Goal: Information Seeking & Learning: Compare options

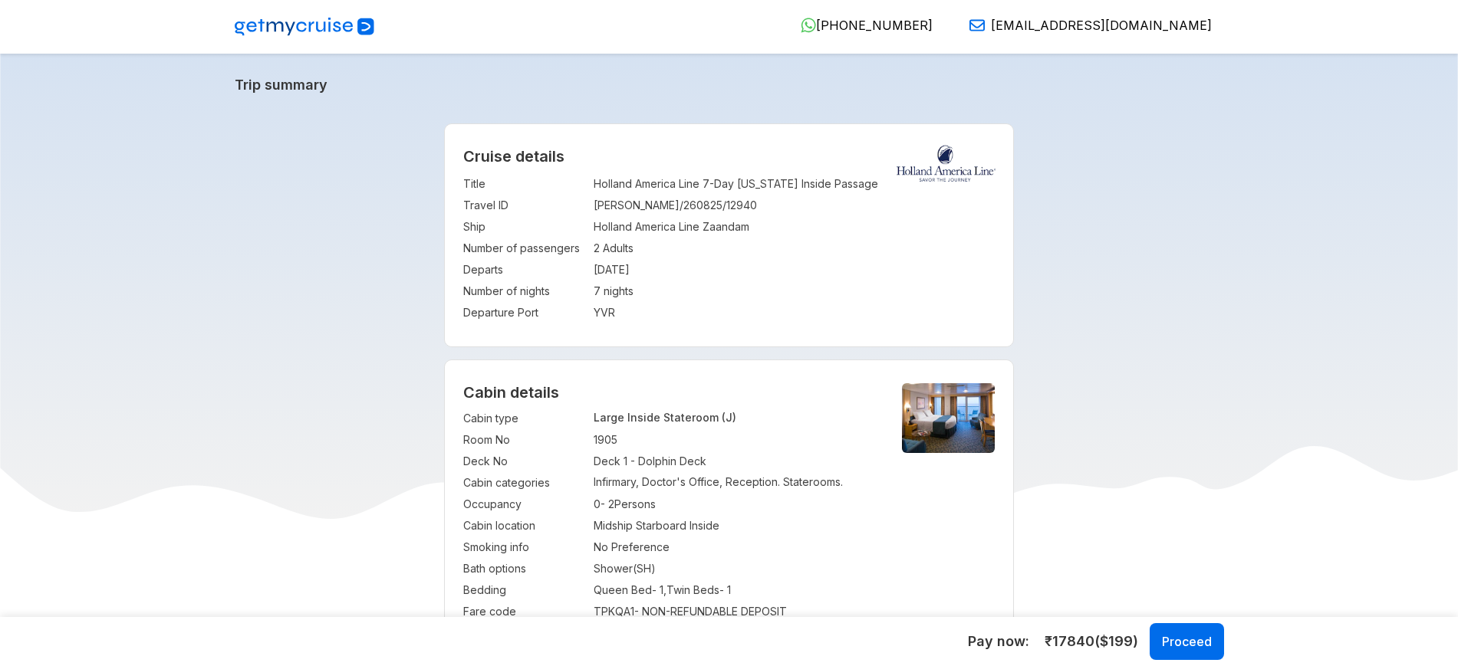
select select "*"
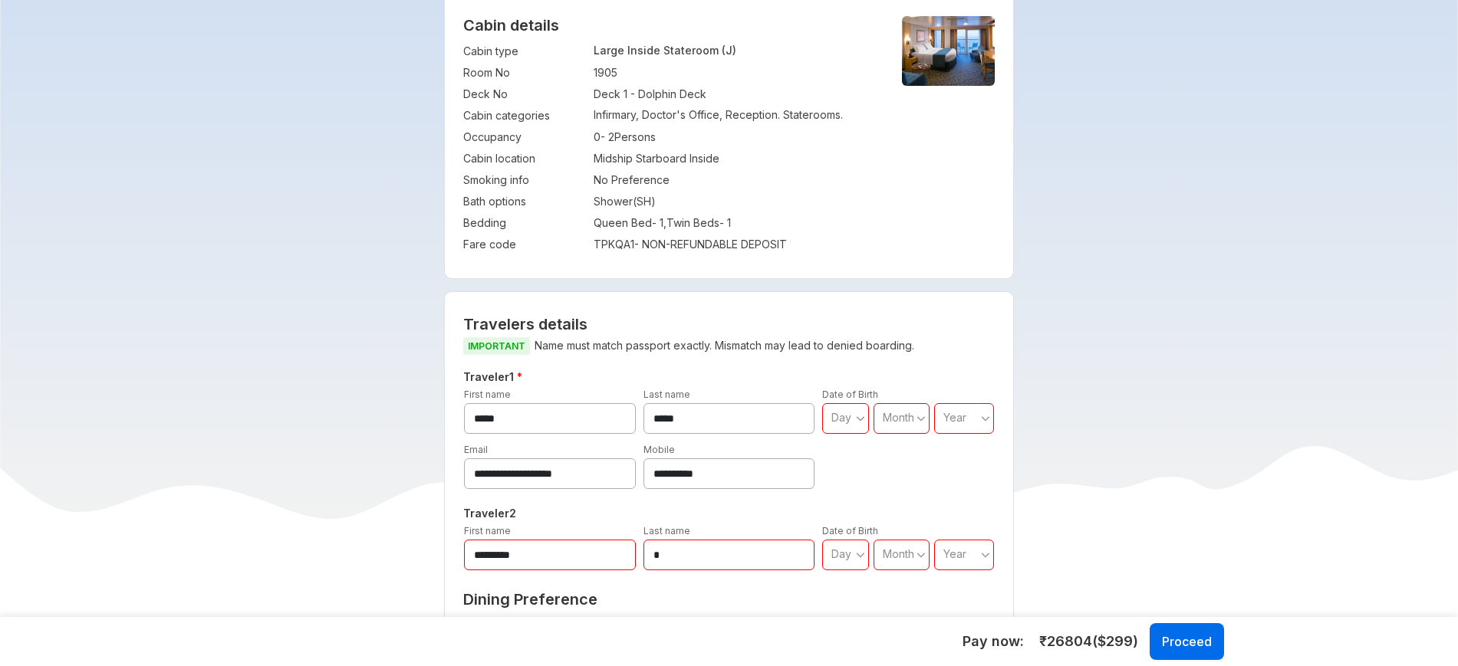
scroll to position [129, 0]
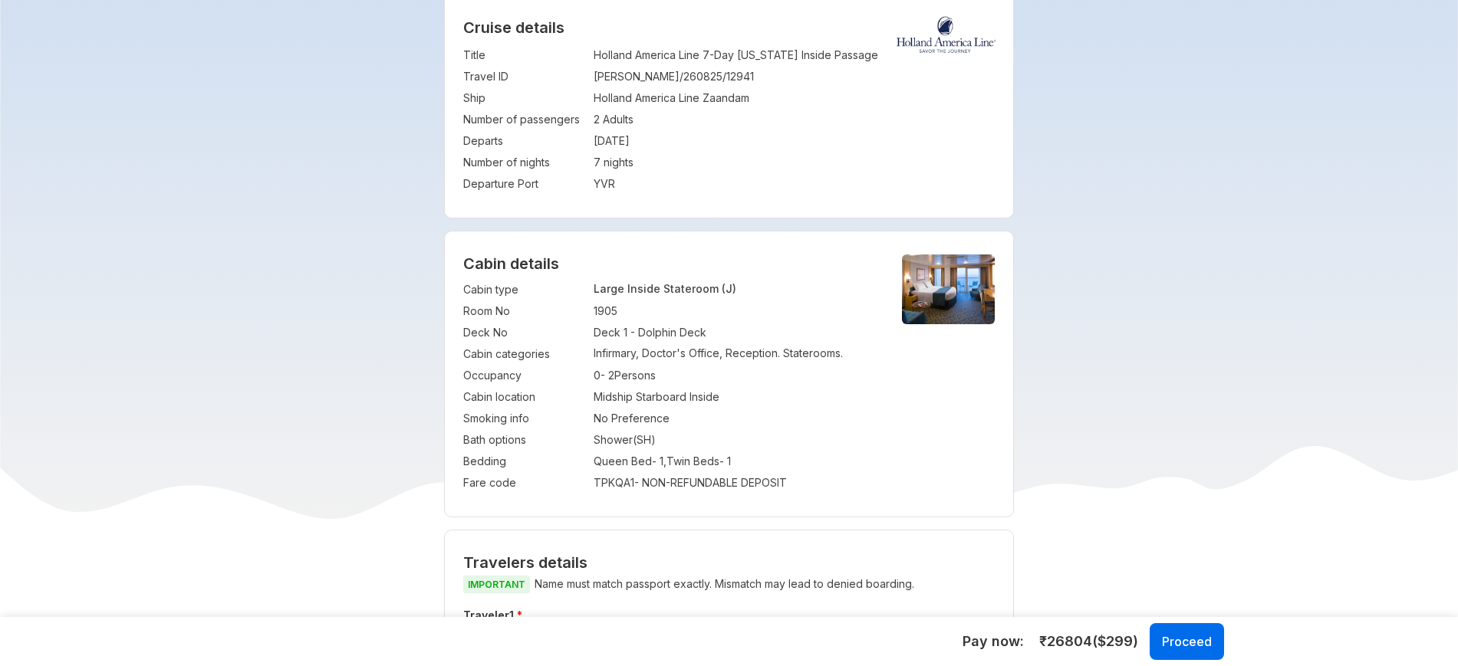
click at [702, 286] on p "Large Inside Stateroom (J)" at bounding box center [735, 288] width 282 height 13
copy p "Large Inside Stateroom (J)"
click at [813, 273] on div "Cabin details Cabin type : Large Inside Stateroom (J) Room No : 1905 Deck No : …" at bounding box center [729, 374] width 568 height 285
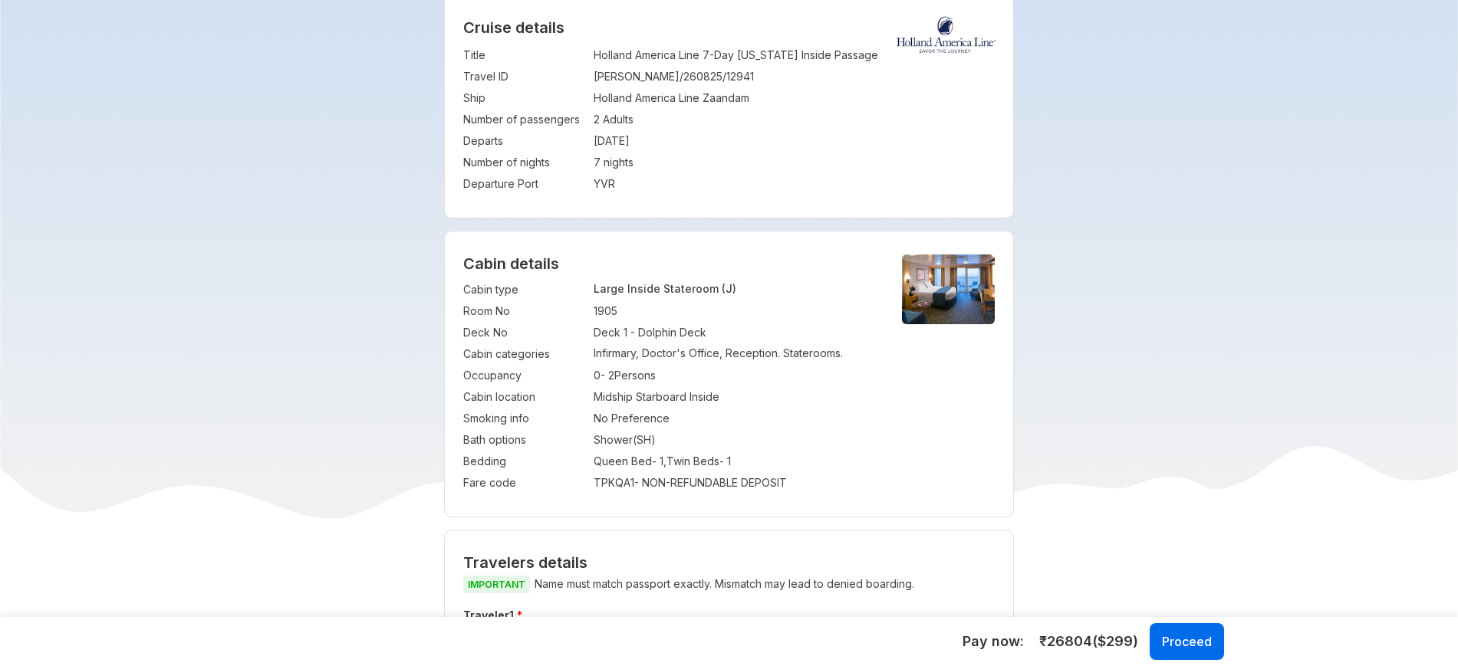
scroll to position [137, 0]
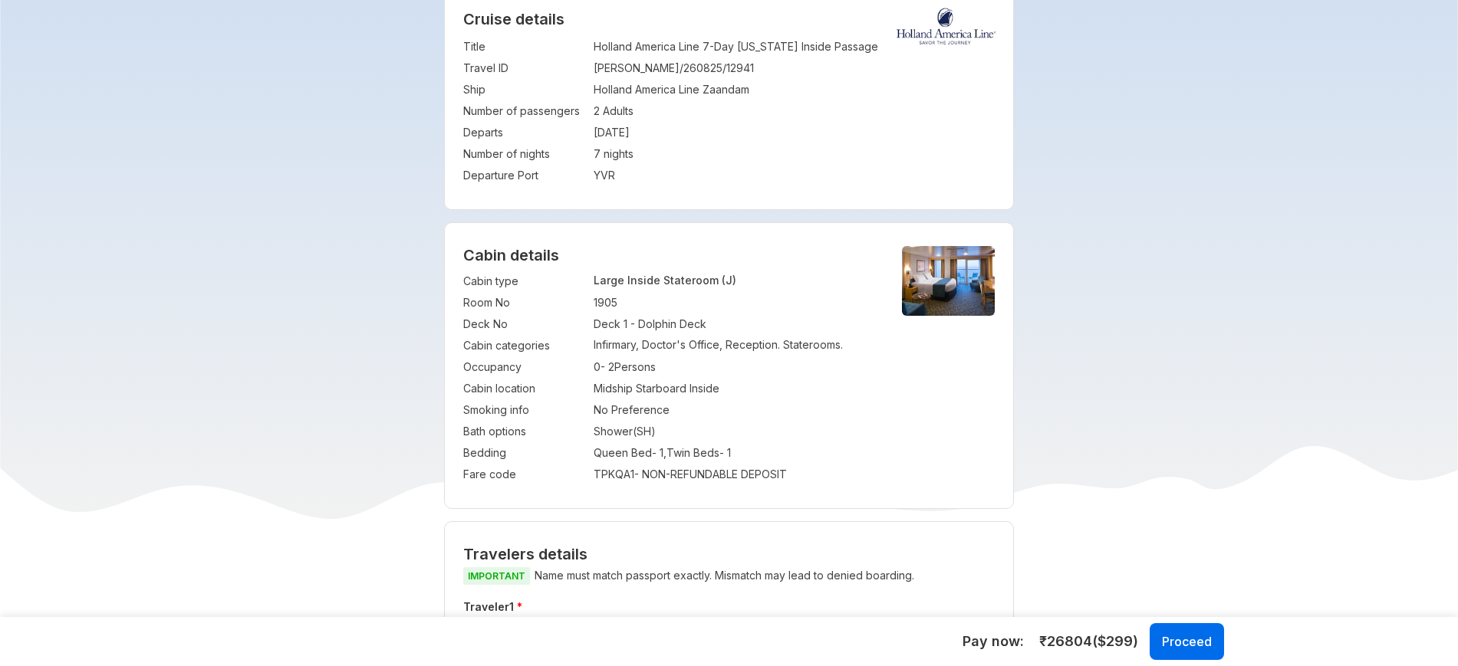
click at [611, 301] on td "1905" at bounding box center [735, 302] width 282 height 21
copy td "1905"
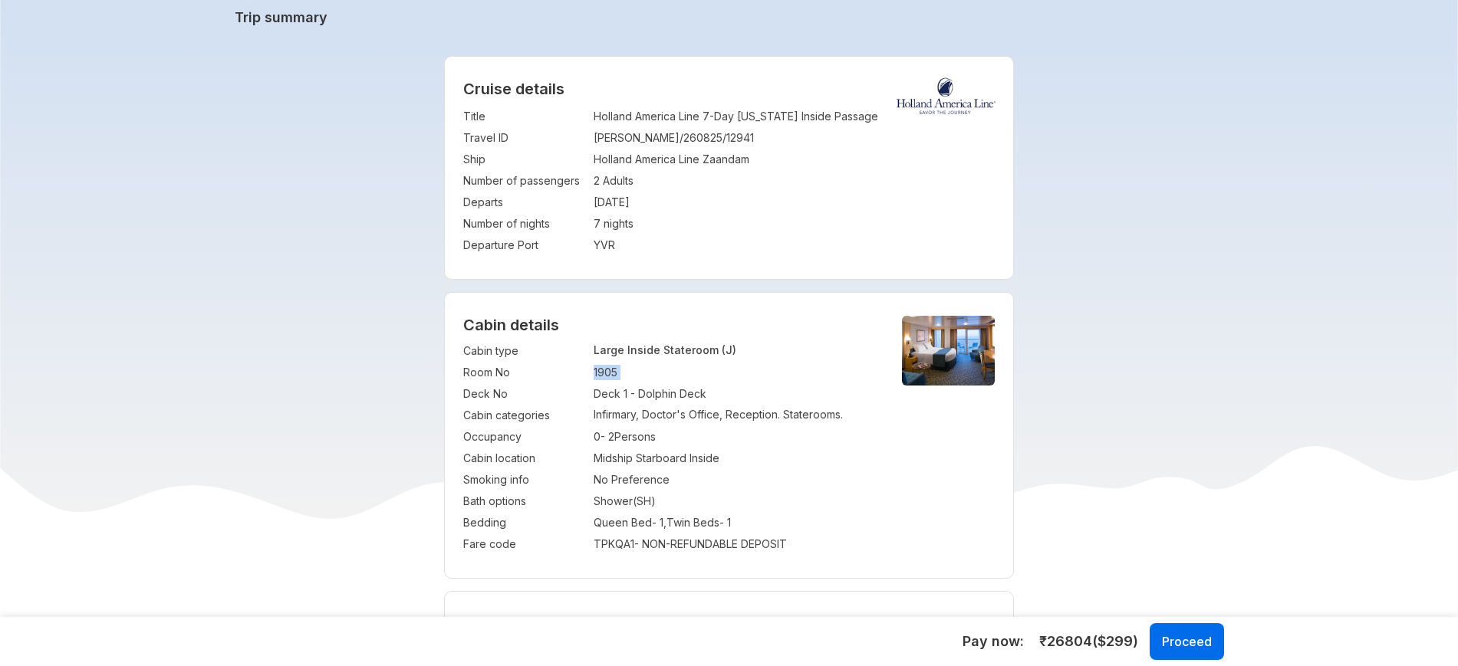
scroll to position [0, 0]
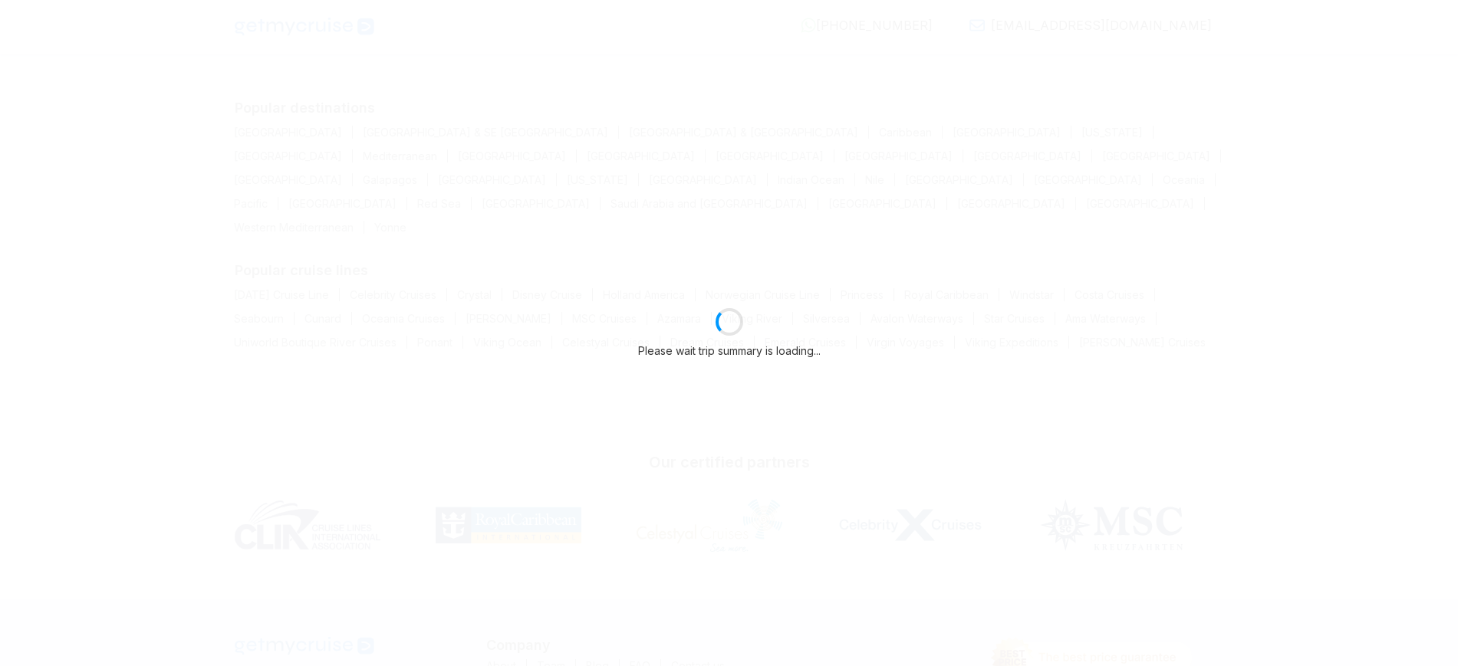
select select "*"
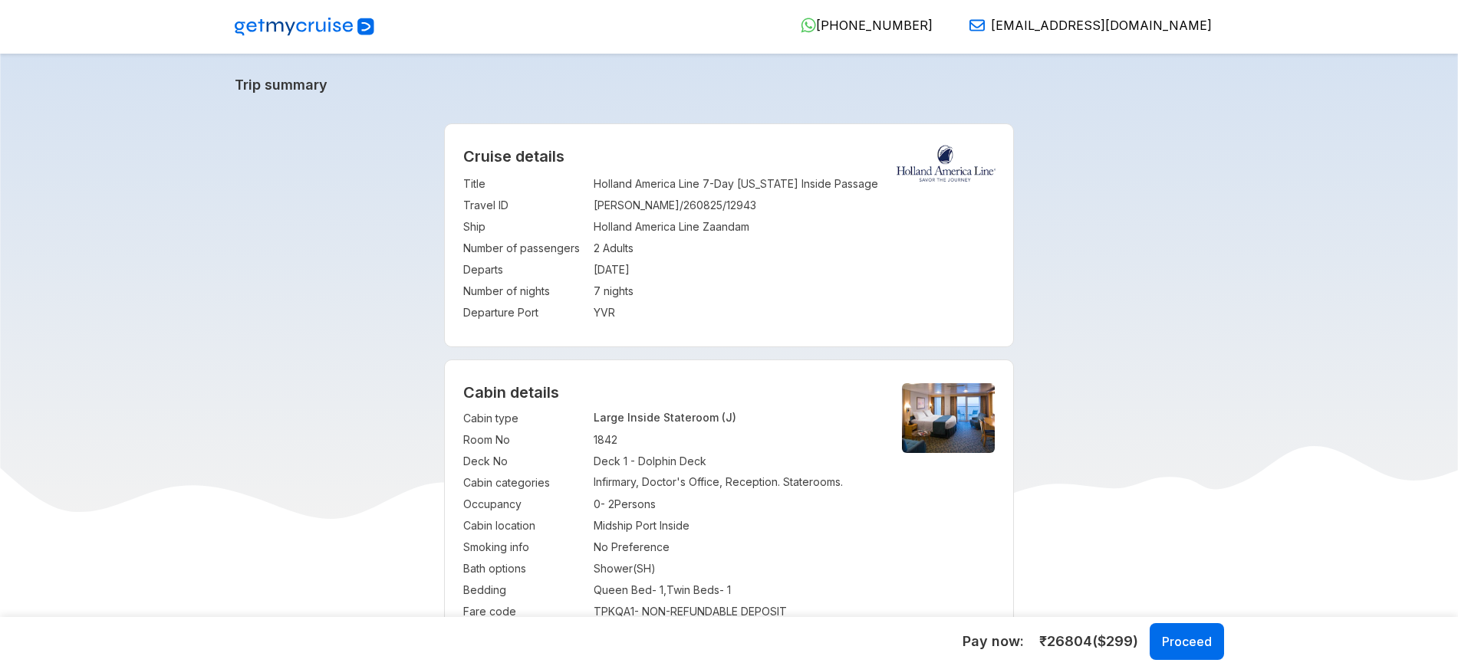
select select "*"
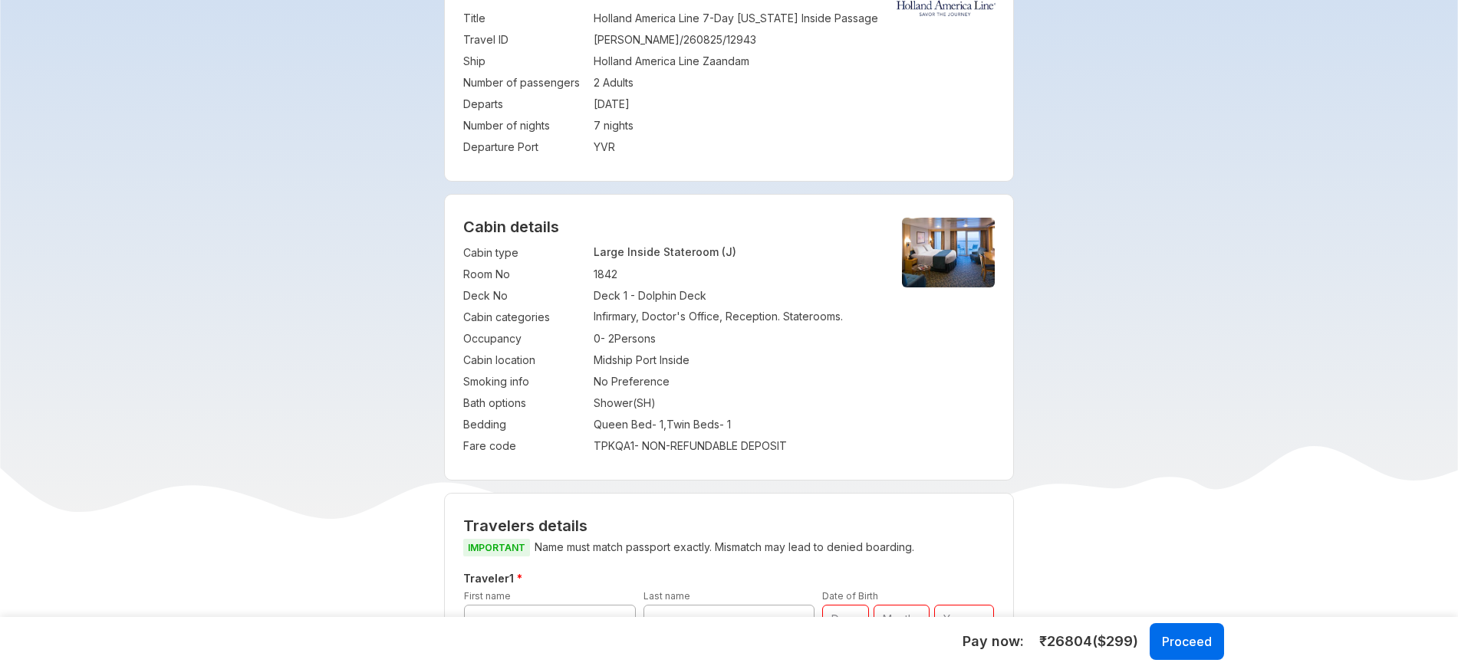
scroll to position [162, 0]
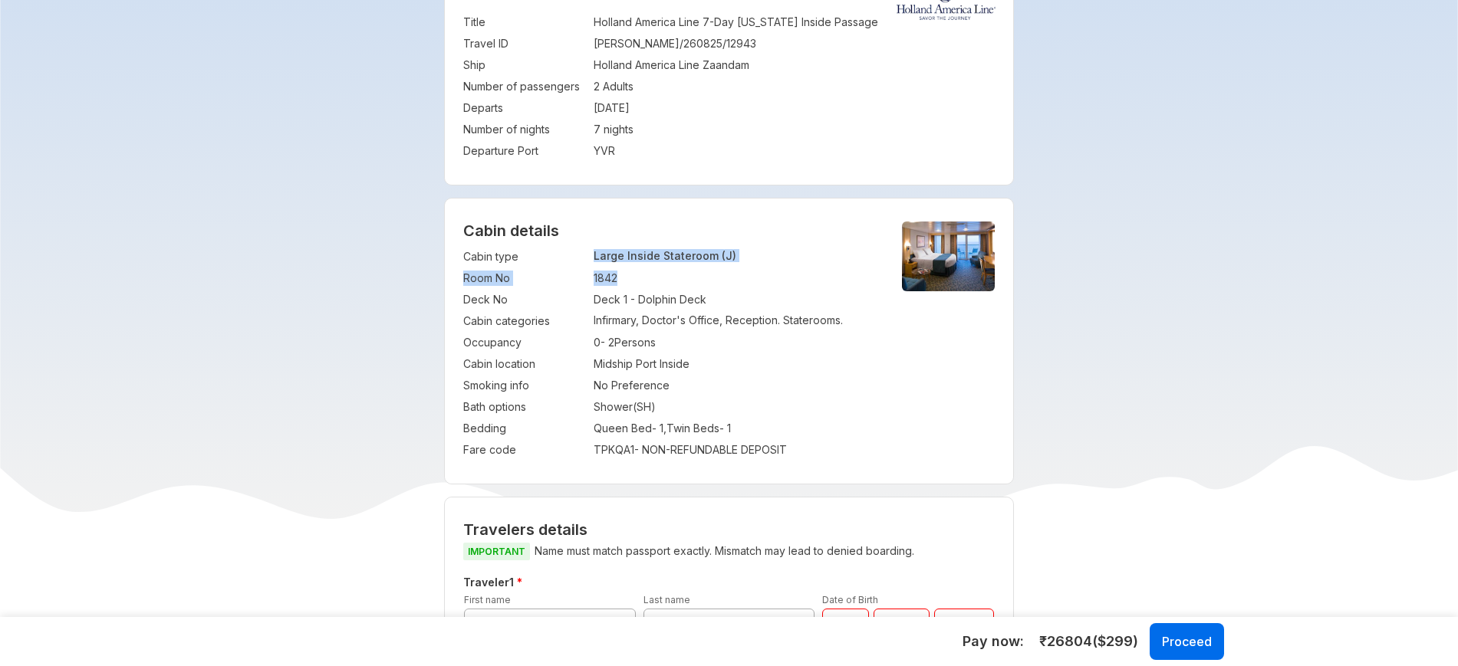
drag, startPoint x: 591, startPoint y: 254, endPoint x: 631, endPoint y: 279, distance: 47.2
click at [631, 279] on tbody "Cabin type : Large Inside Stateroom (J) Room No : 1842 Deck No : Deck 1 - Dolph…" at bounding box center [669, 353] width 413 height 215
copy tbody "Large Inside Stateroom (J) Room No : 1842"
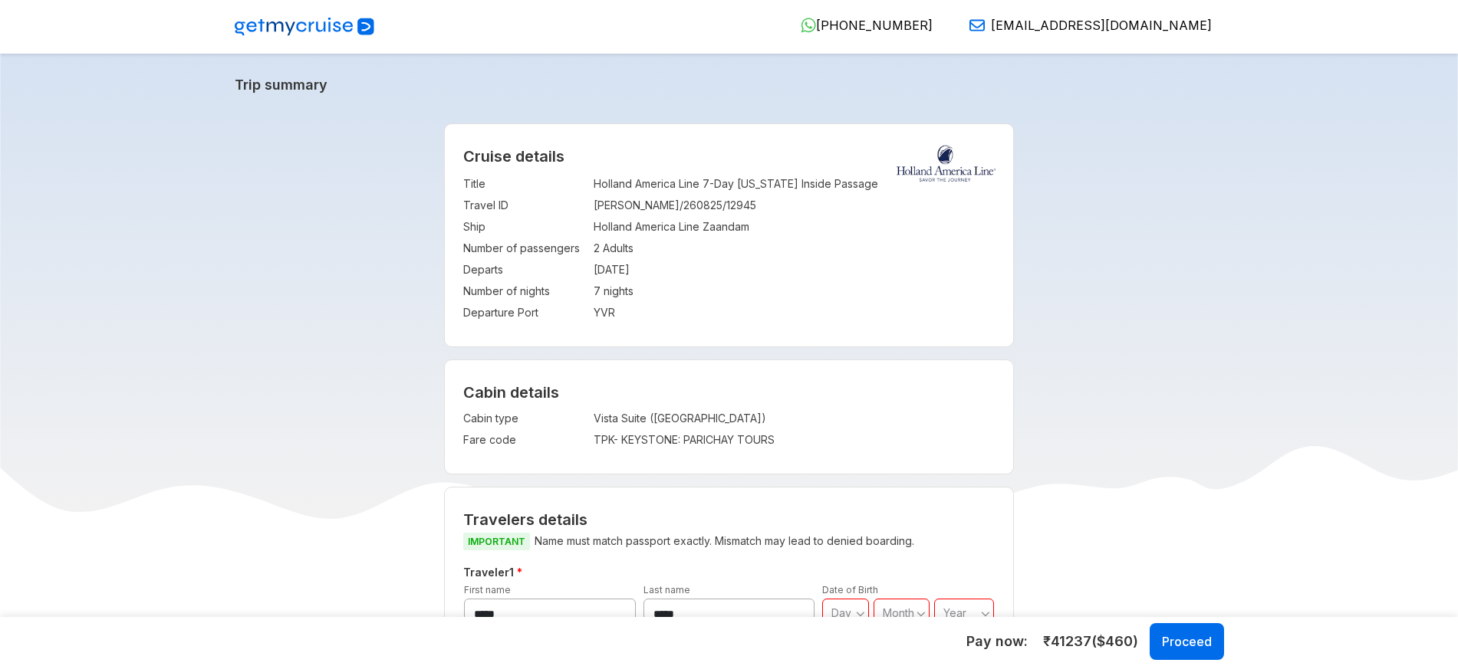
select select "*"
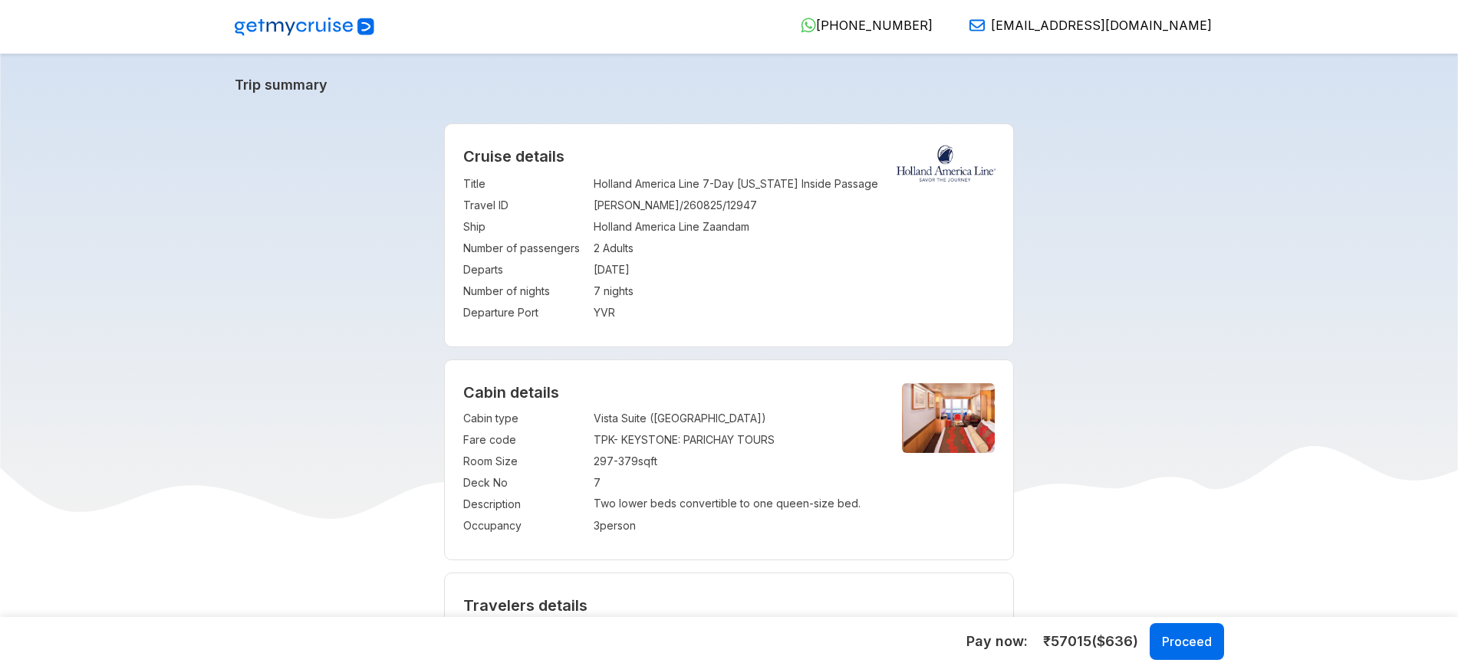
select select "*"
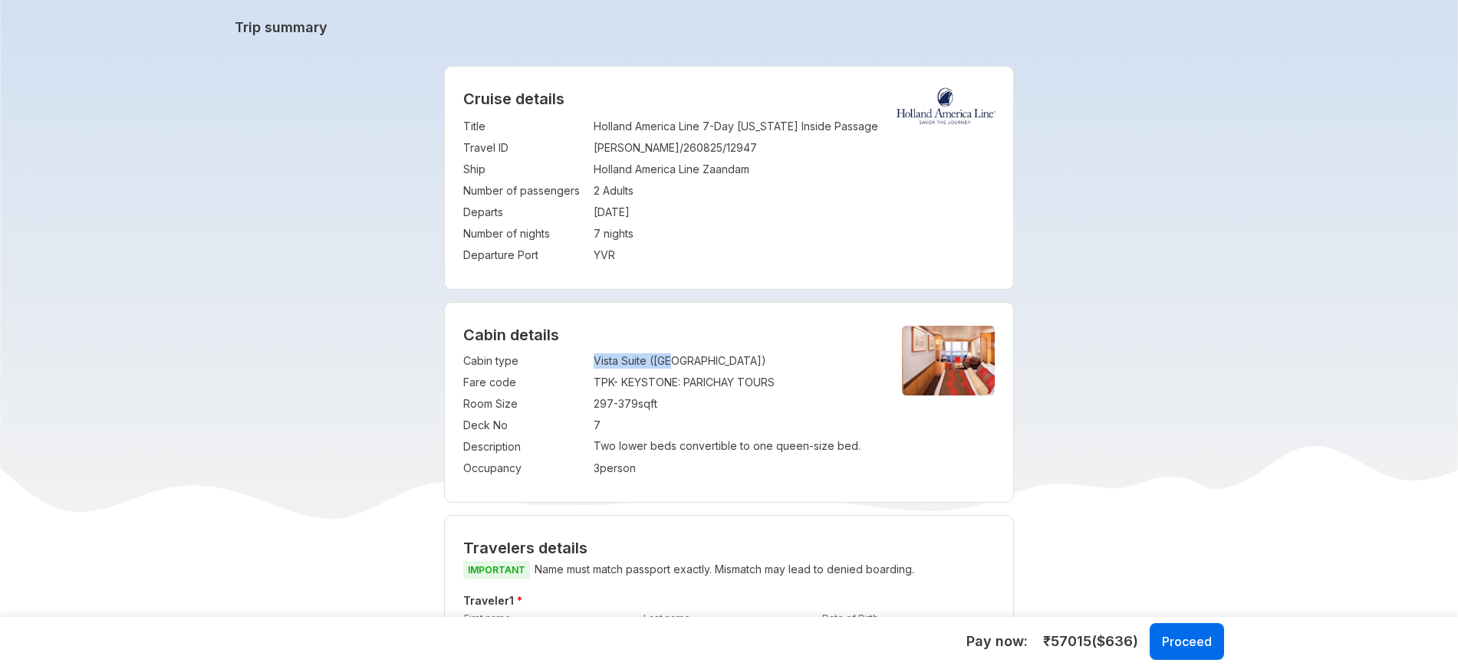
drag, startPoint x: 593, startPoint y: 361, endPoint x: 707, endPoint y: 354, distance: 114.5
click at [707, 354] on tr "Cabin type : Vista Suite (BC)" at bounding box center [669, 360] width 413 height 21
copy tr "Vista Suite ([GEOGRAPHIC_DATA])"
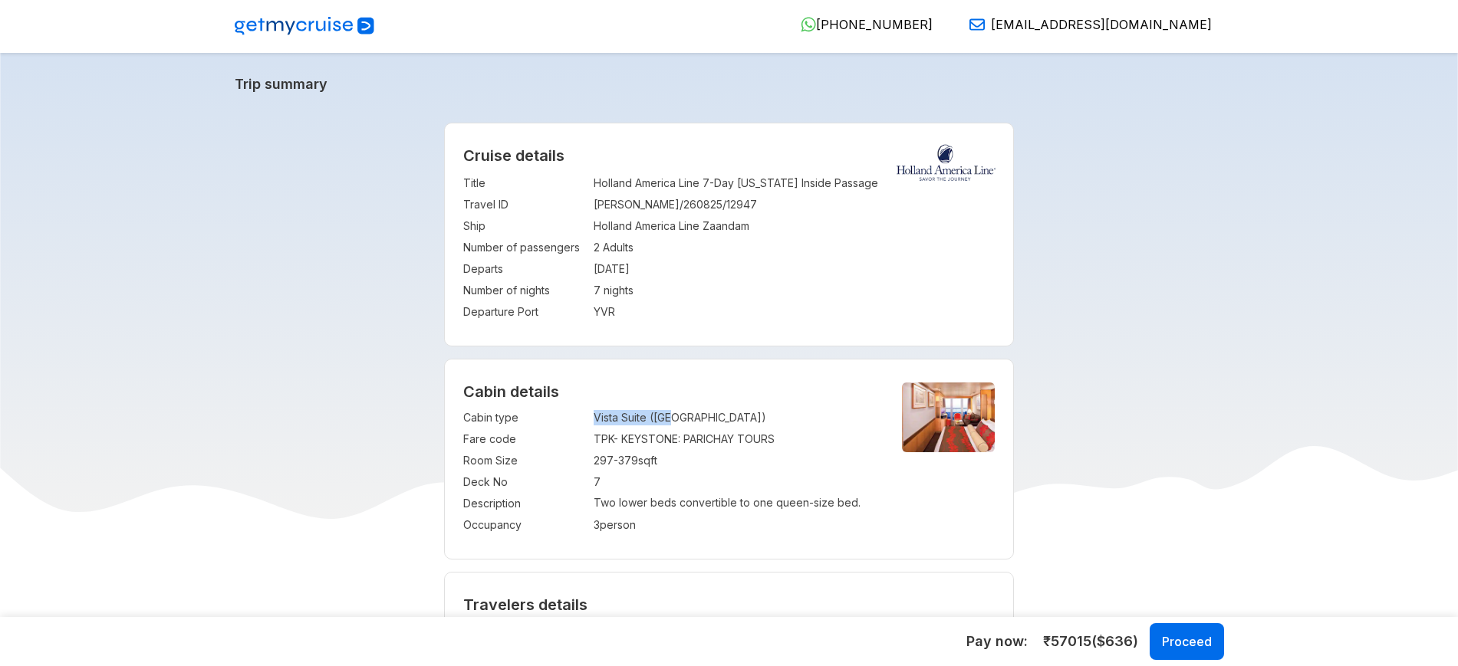
scroll to position [0, 0]
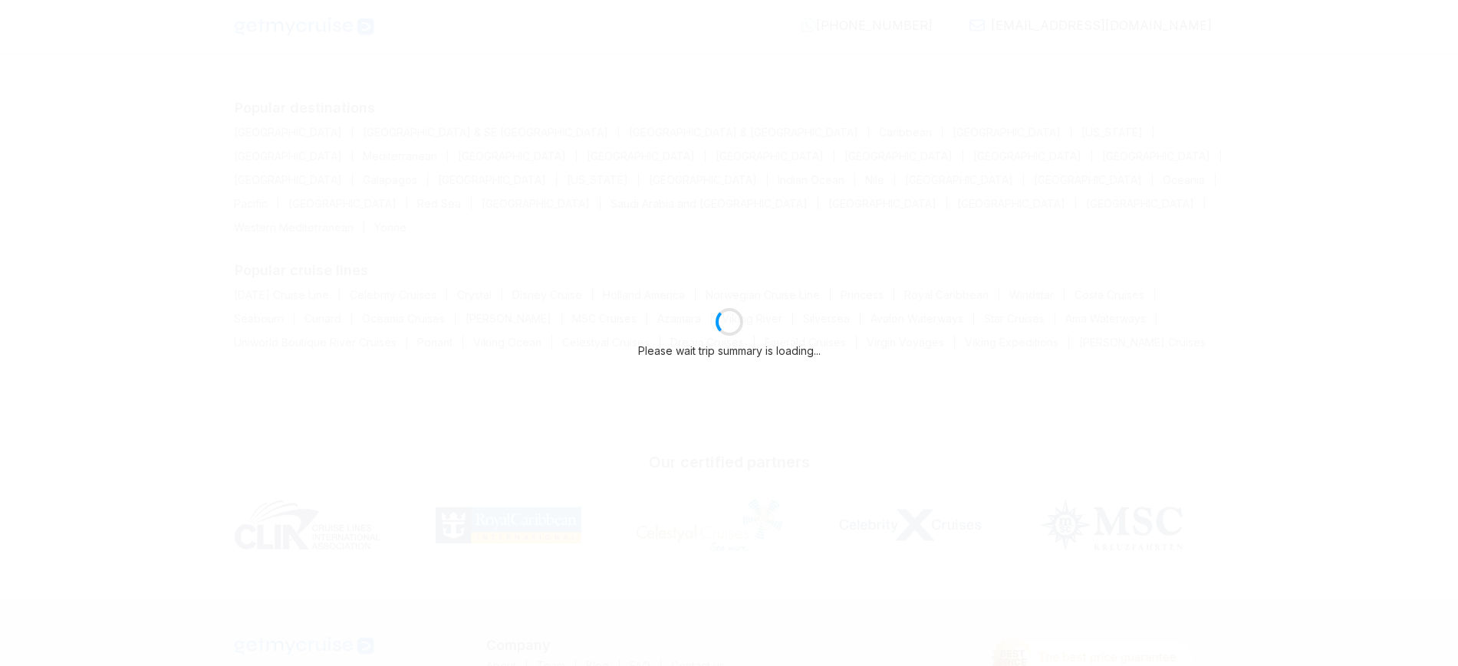
select select "*"
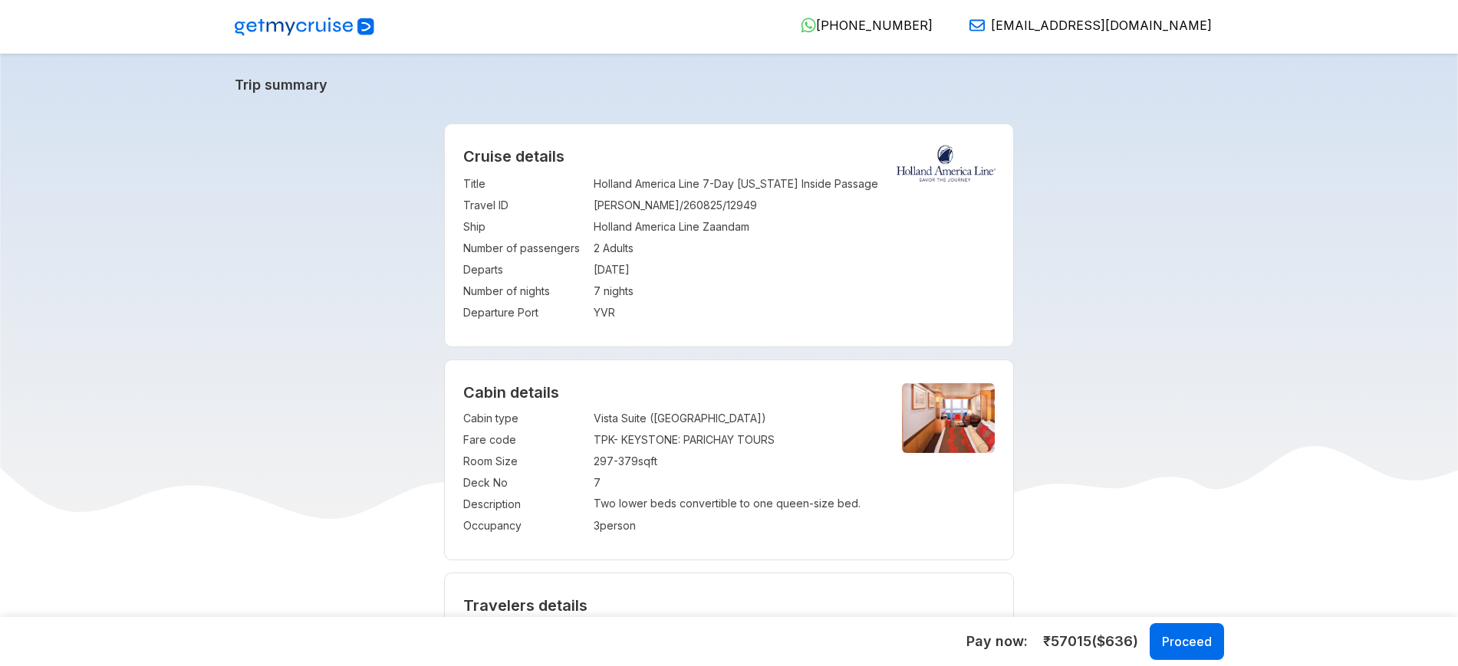
select select "*"
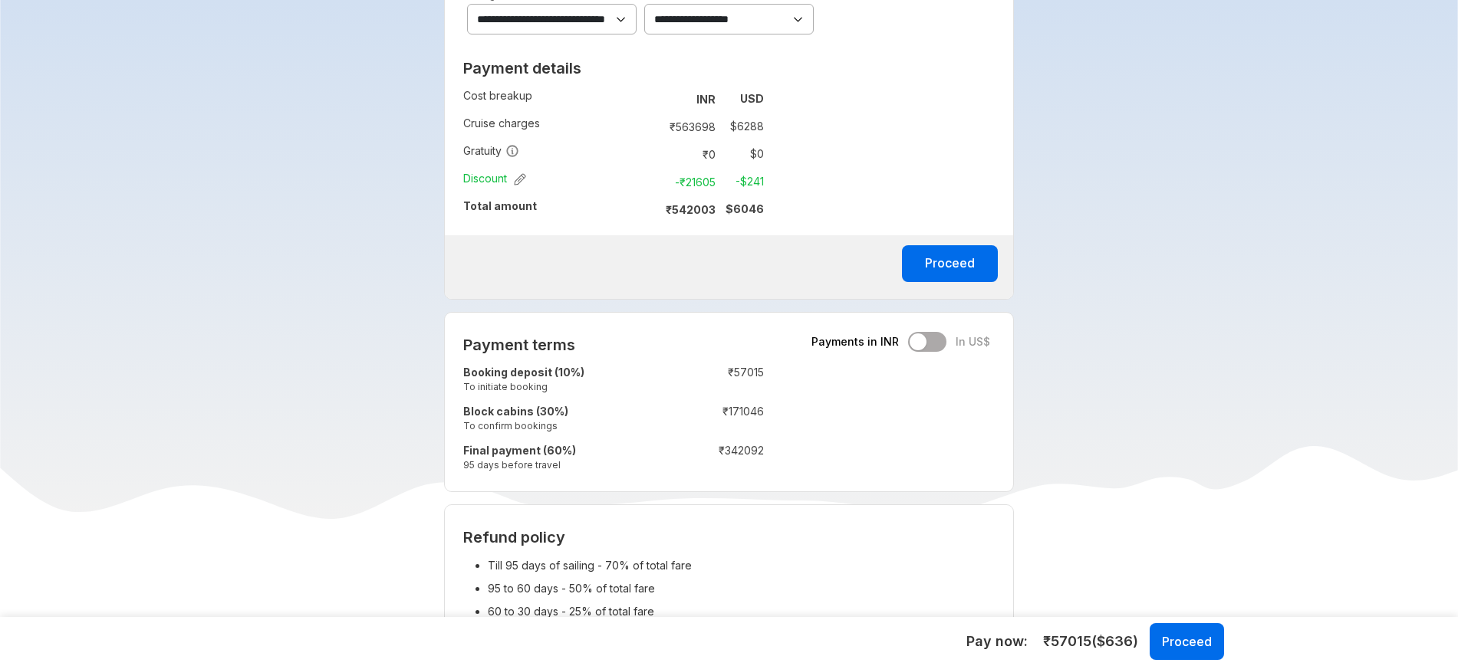
scroll to position [896, 0]
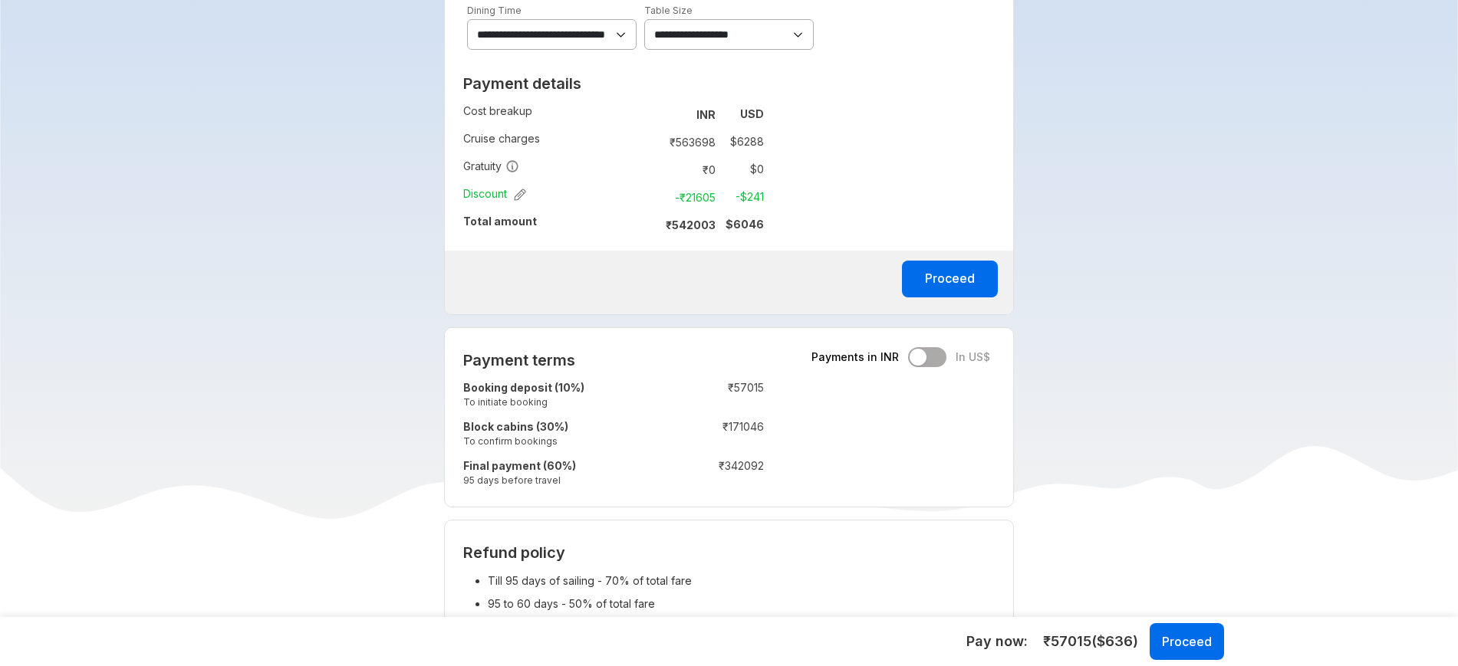
click at [923, 357] on div "Payments in INR In US$" at bounding box center [900, 357] width 179 height 20
click at [921, 358] on div "Payments in INR In US$" at bounding box center [900, 357] width 179 height 20
click at [922, 352] on div "Payments in INR In US$" at bounding box center [900, 357] width 179 height 20
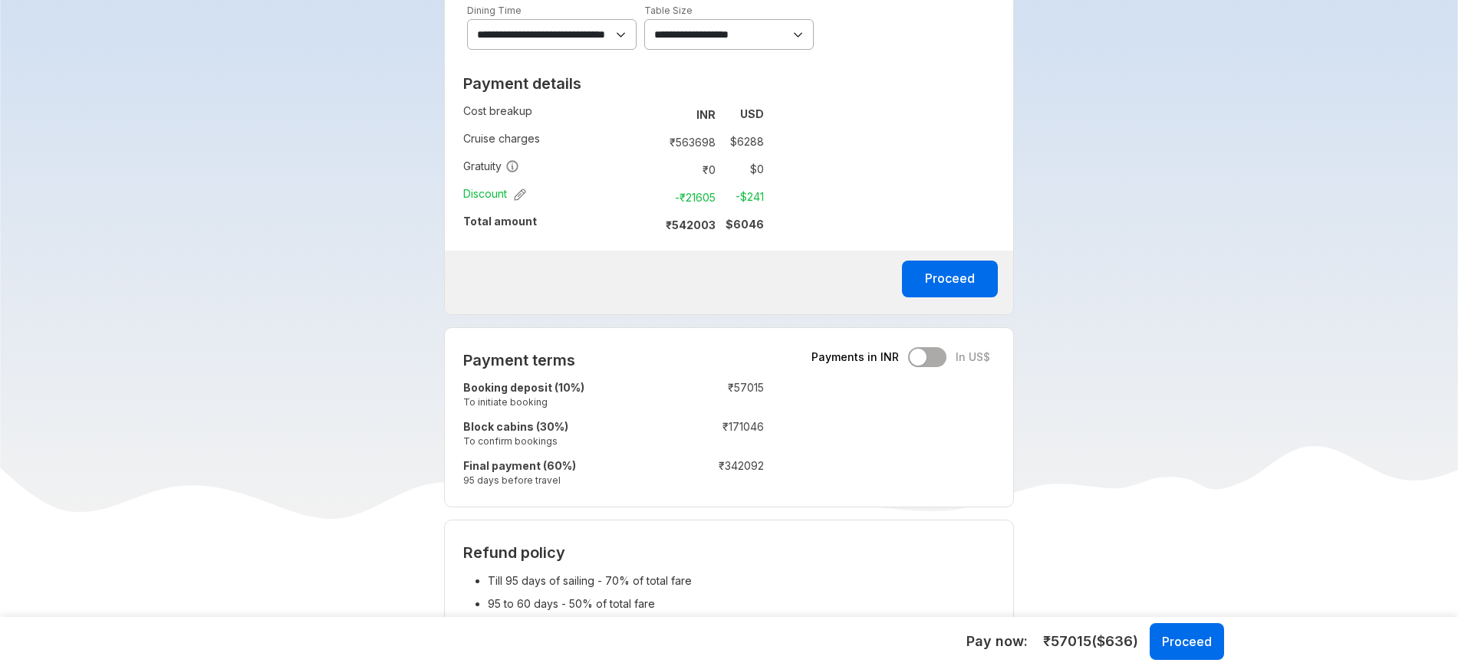
click at [922, 352] on div "Payments in INR In US$" at bounding box center [900, 357] width 179 height 20
click at [936, 354] on div "Payments in INR In US$" at bounding box center [900, 357] width 179 height 20
drag, startPoint x: 910, startPoint y: 355, endPoint x: 967, endPoint y: 354, distance: 57.5
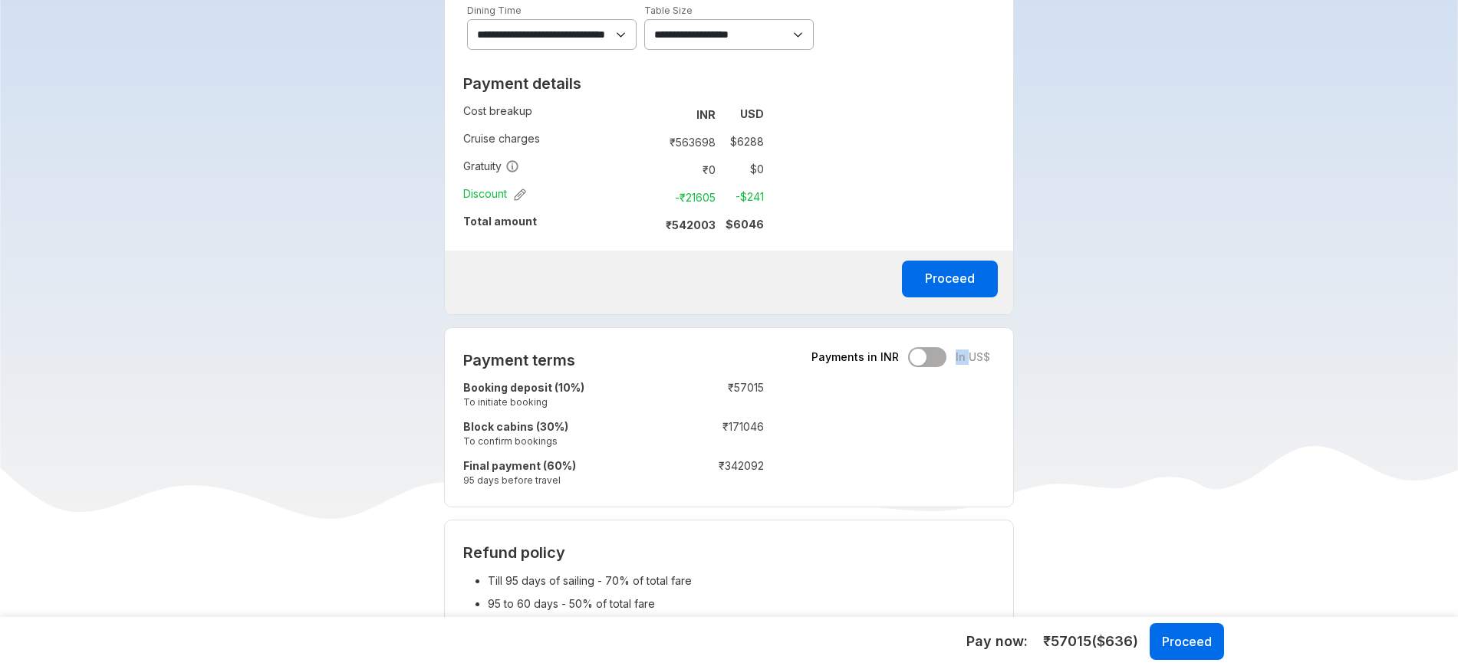
click at [967, 354] on div "Payments in INR In US$" at bounding box center [900, 357] width 179 height 20
click at [964, 409] on div "Payment terms Payments in INR In US$ Booking deposit (10%) To initiate booking …" at bounding box center [729, 417] width 570 height 180
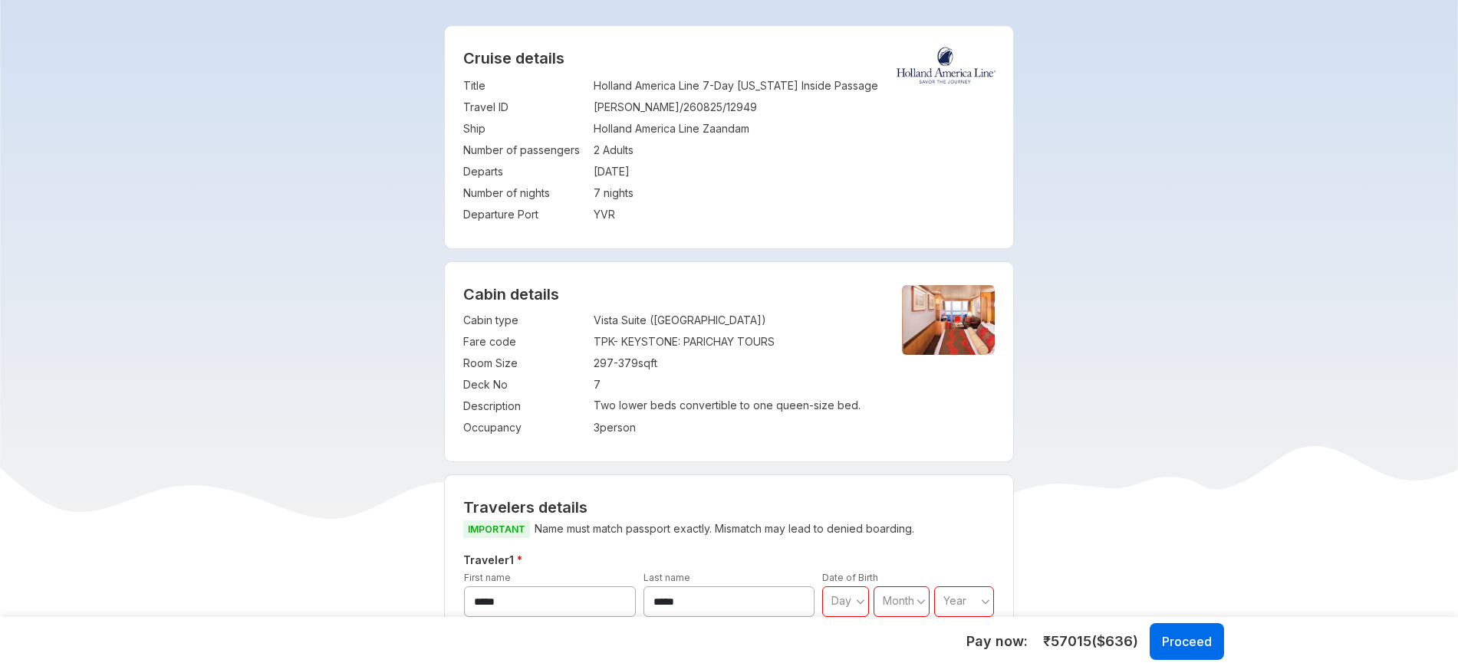
scroll to position [100, 0]
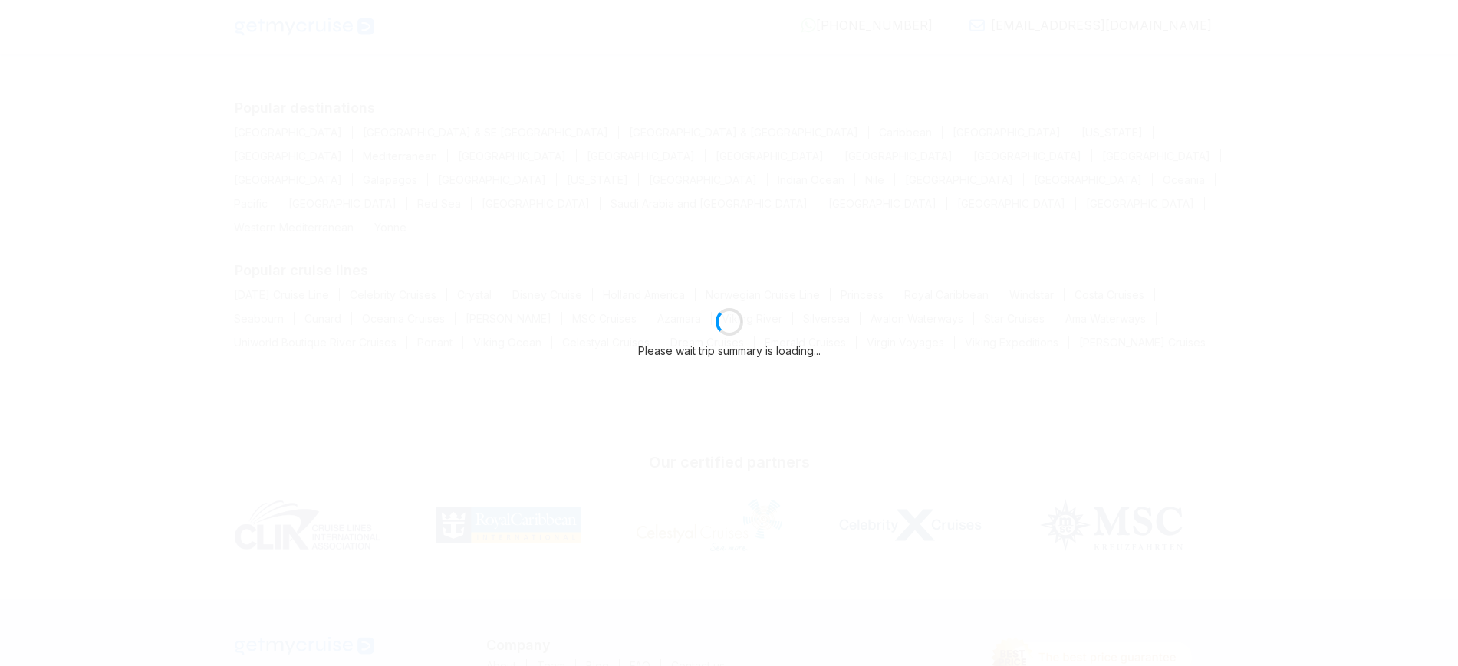
select select "*"
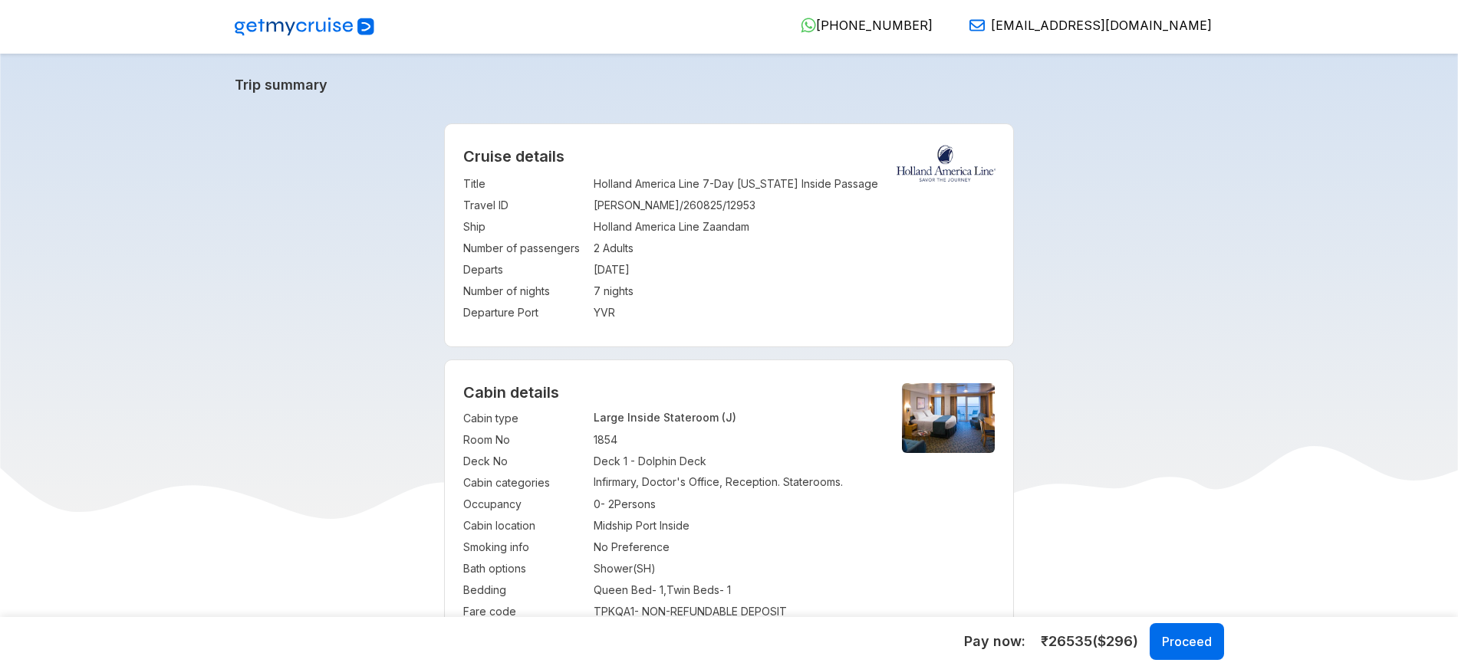
select select "*"
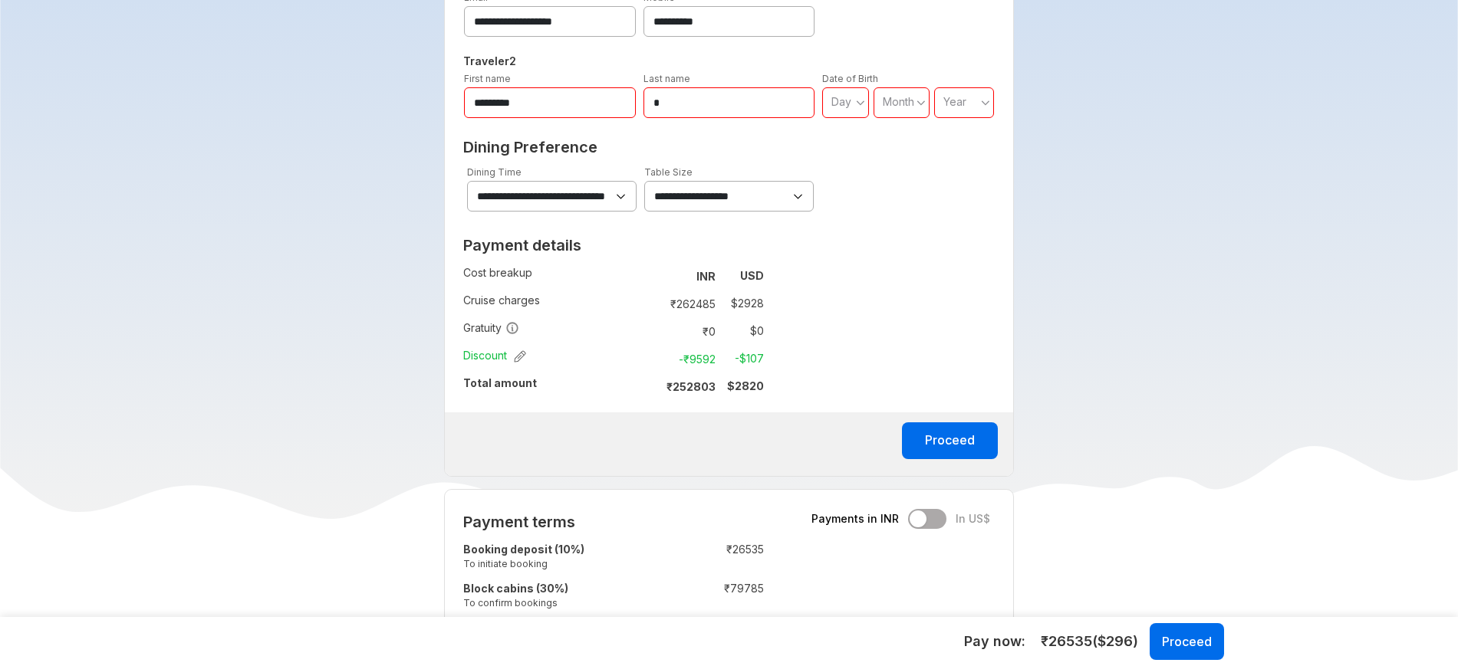
scroll to position [812, 0]
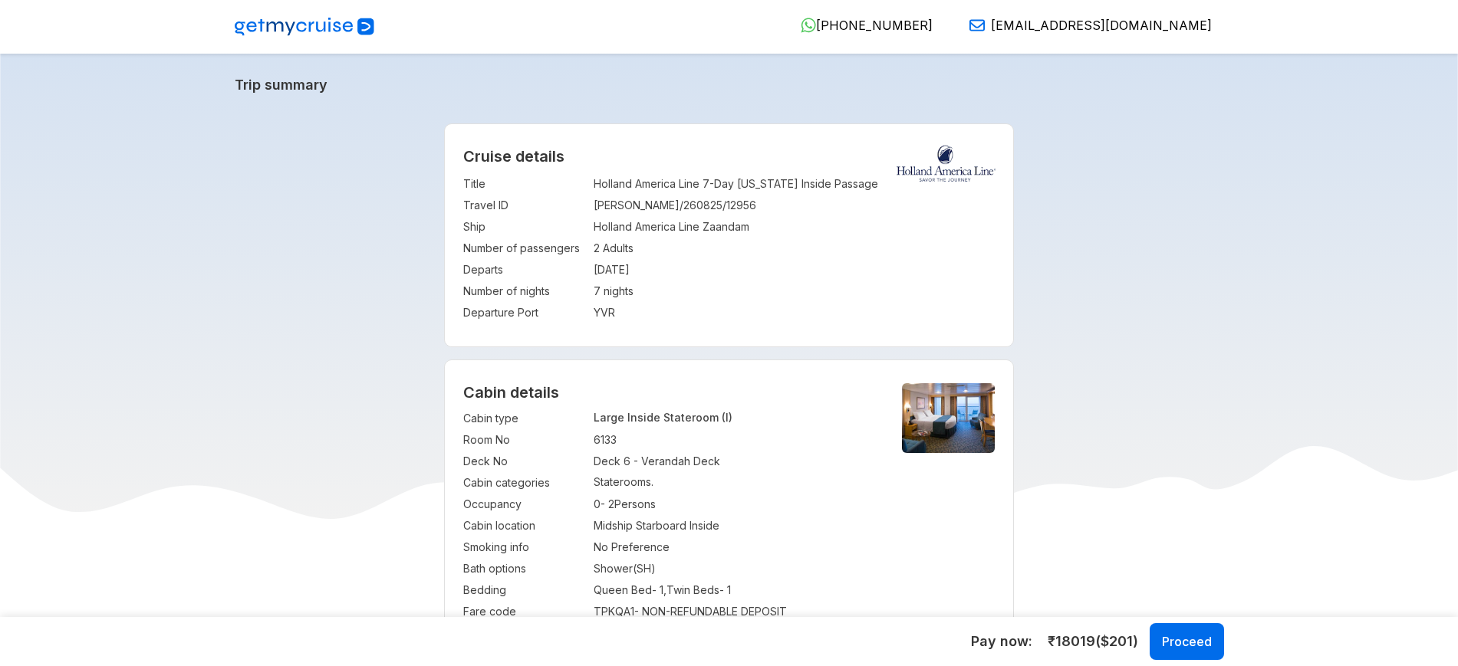
select select "*"
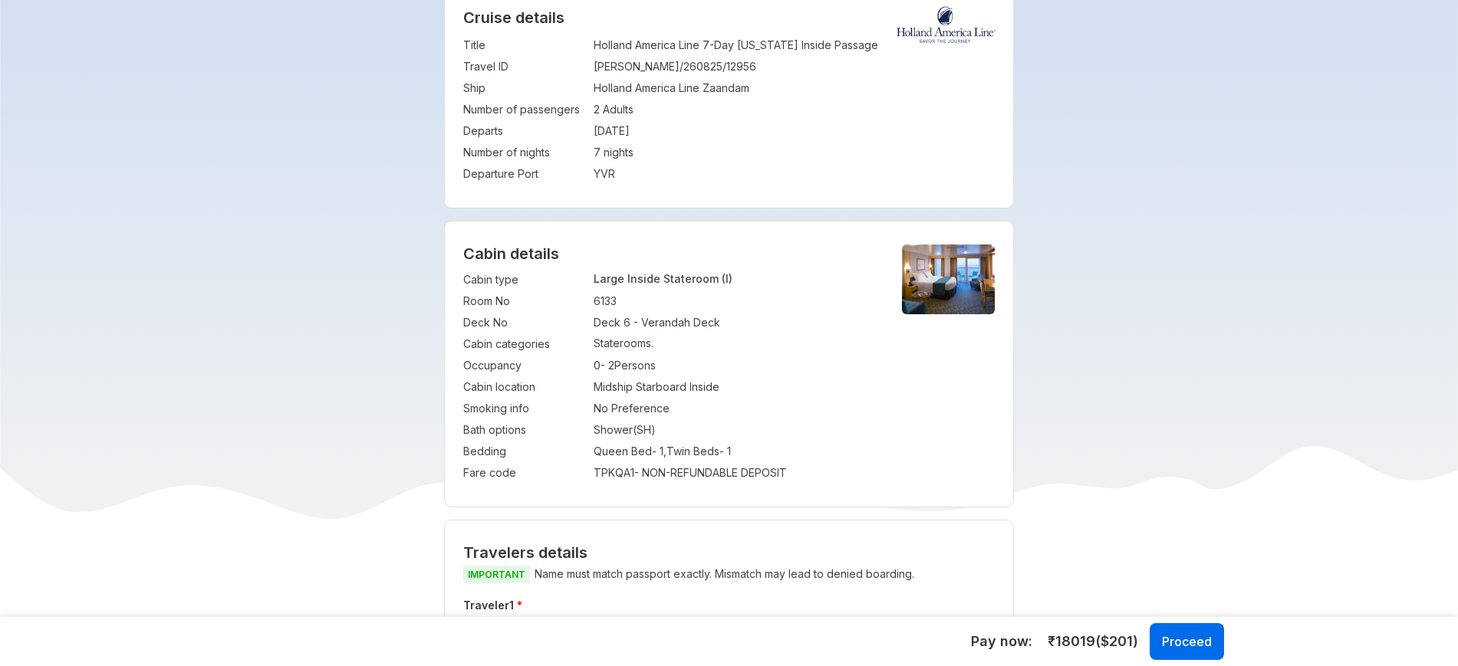
scroll to position [140, 0]
click at [676, 271] on p "Large Inside Stateroom (I)" at bounding box center [735, 277] width 282 height 13
copy p "Large Inside Stateroom (I)"
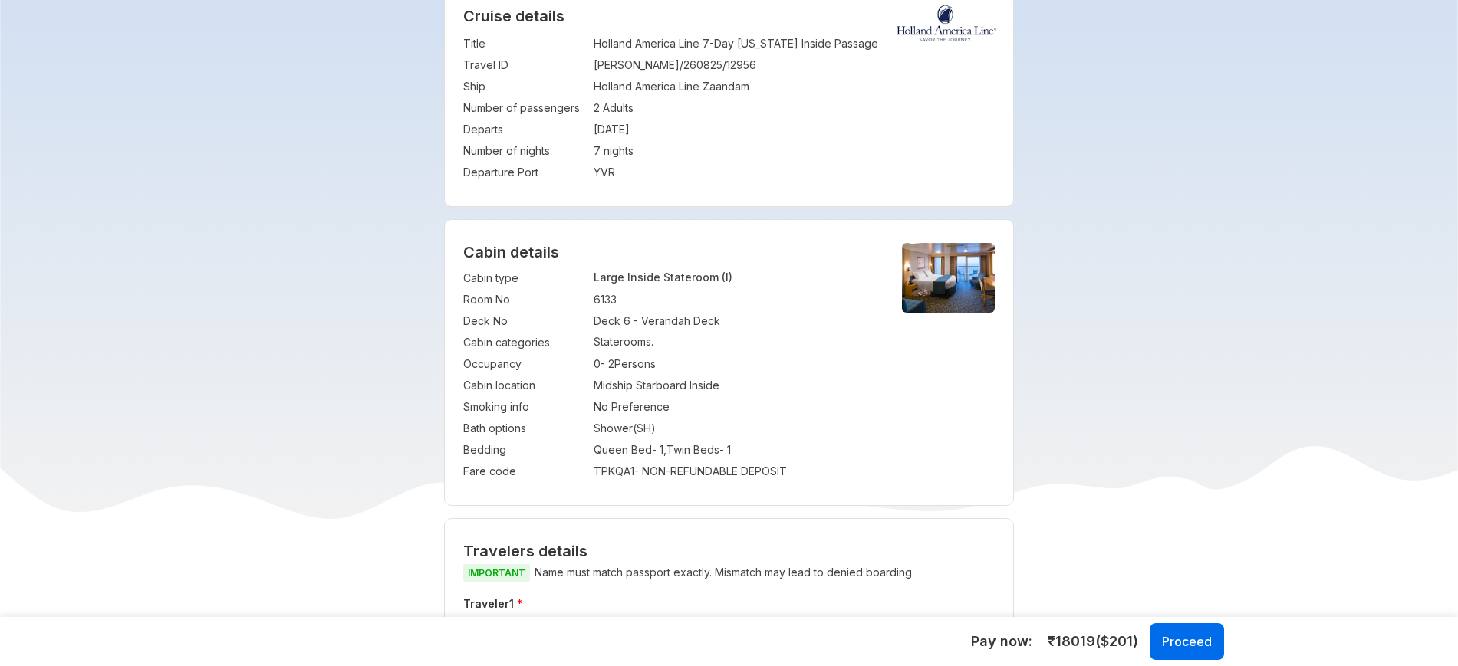
click at [682, 325] on td "Deck 6 - Verandah Deck" at bounding box center [735, 321] width 282 height 21
copy td "Deck 6 - Verandah Deck"
drag, startPoint x: 596, startPoint y: 298, endPoint x: 722, endPoint y: 317, distance: 127.2
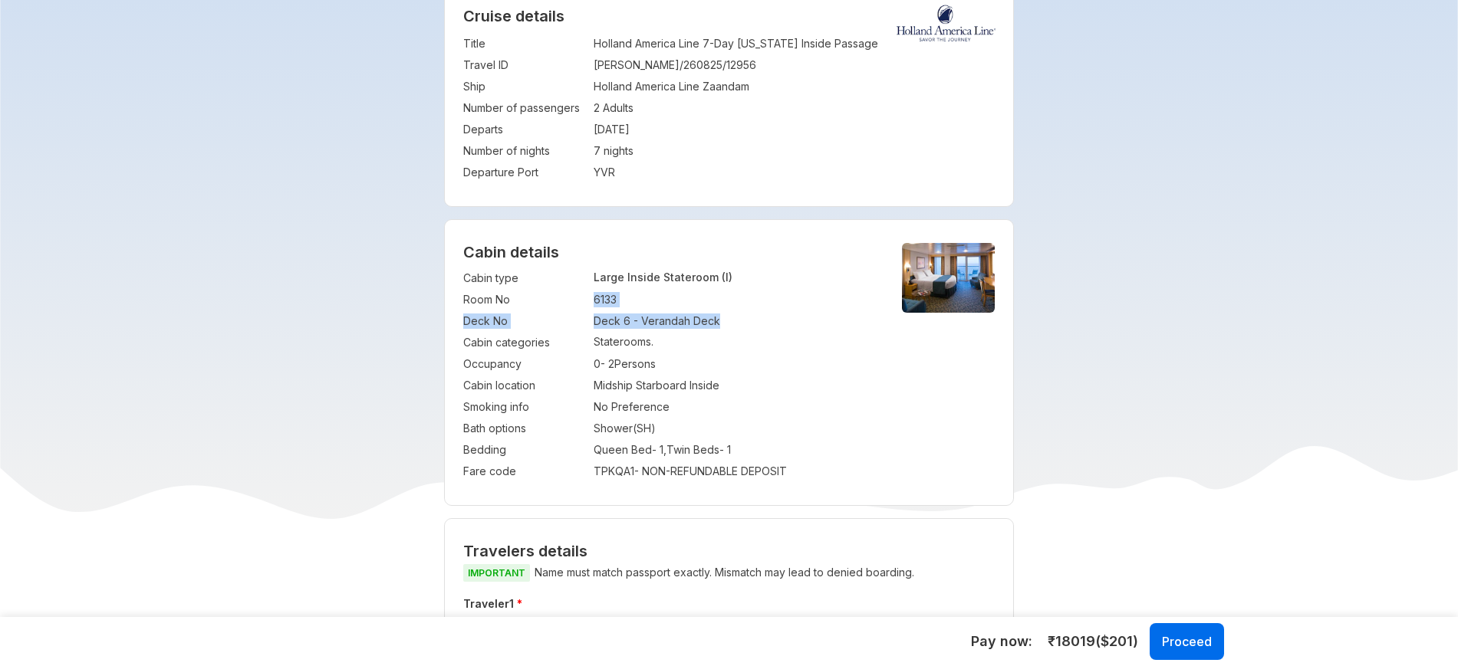
click at [722, 317] on tbody "Cabin type : Large Inside Stateroom (I) Room No : 6133 Deck No : Deck 6 - Veran…" at bounding box center [669, 375] width 413 height 215
drag, startPoint x: 466, startPoint y: 301, endPoint x: 741, endPoint y: 317, distance: 275.0
click at [741, 317] on tbody "Cabin type : Large Inside Stateroom (I) Room No : 6133 Deck No : Deck 6 - Veran…" at bounding box center [669, 375] width 413 height 215
copy tbody "Room No : 6133 Deck No : Deck 6 - Verandah Deck"
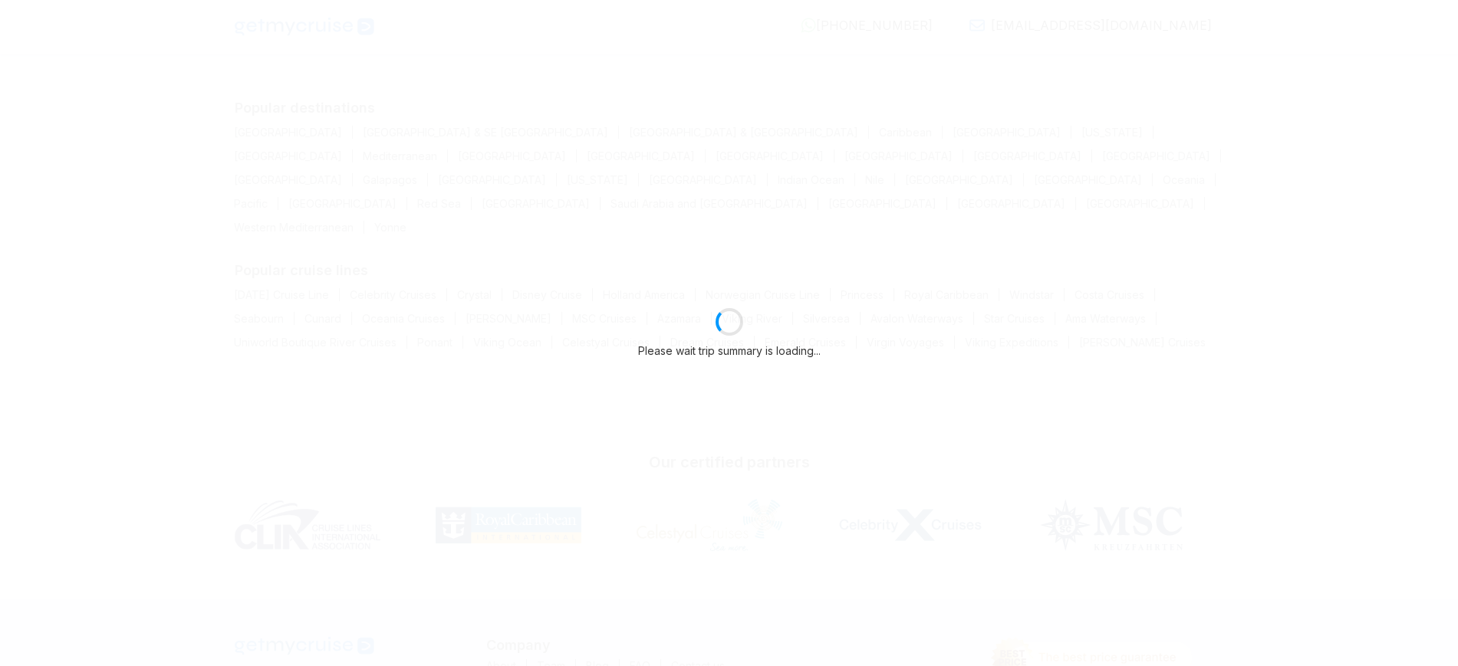
select select "*"
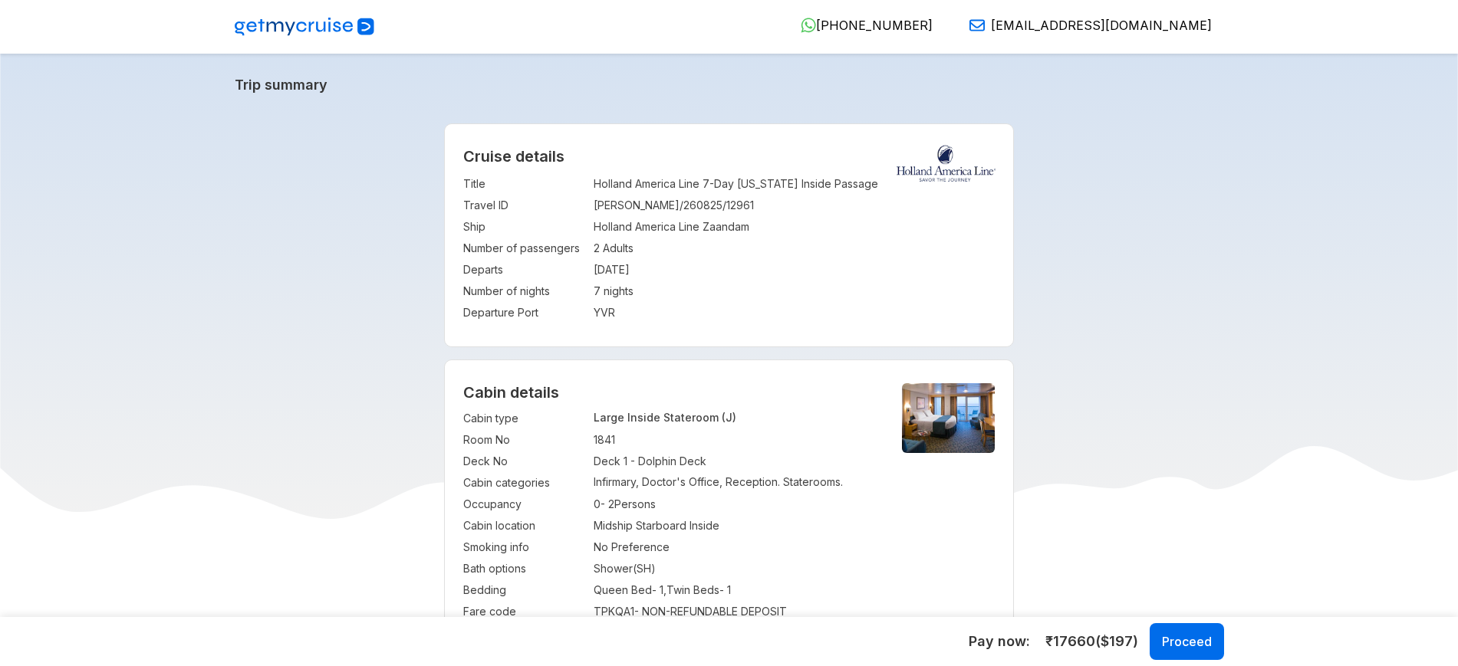
select select "*"
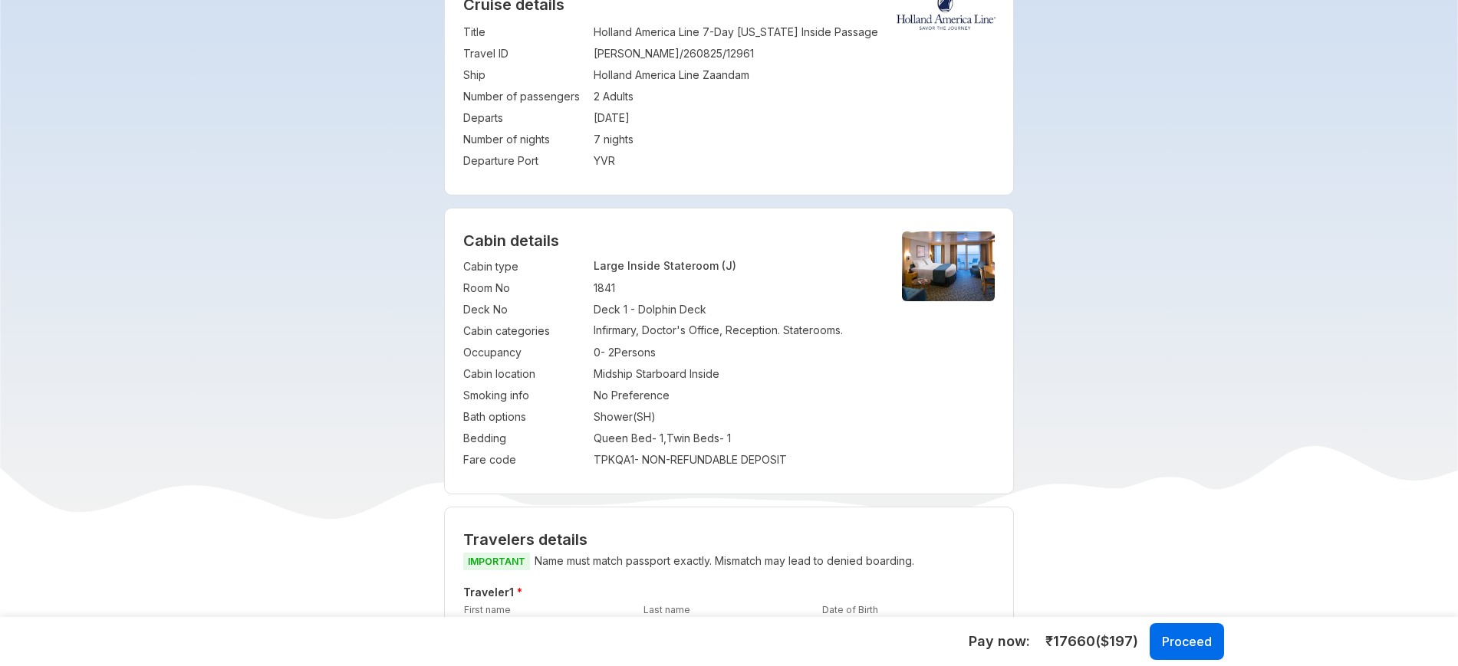
scroll to position [153, 0]
drag, startPoint x: 463, startPoint y: 262, endPoint x: 722, endPoint y: 303, distance: 262.5
click at [722, 303] on tbody "Cabin type : Large Inside Stateroom (J) Room No : 1841 Deck No : Deck 1 - Dolph…" at bounding box center [669, 362] width 413 height 215
copy tbody "Cabin type : Large Inside Stateroom (J) Room No : 1841 Deck No : Deck 1 - Dolph…"
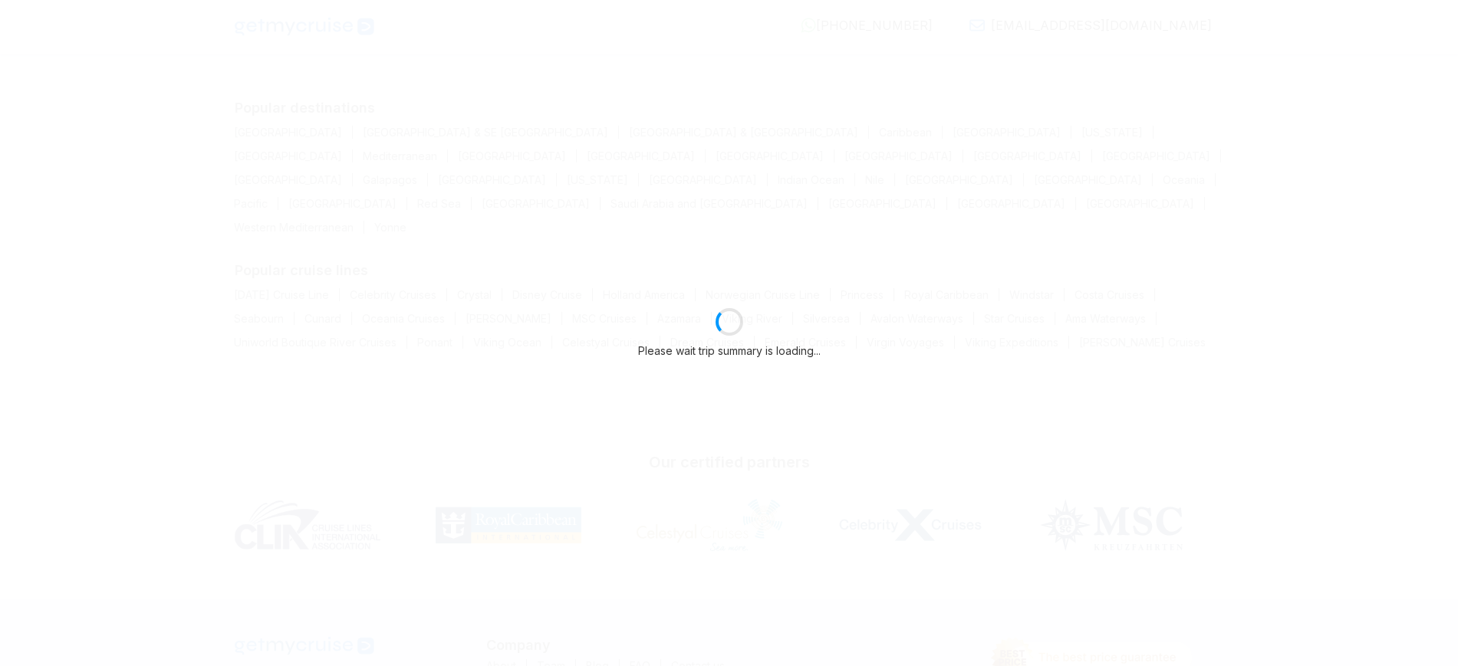
select select "*"
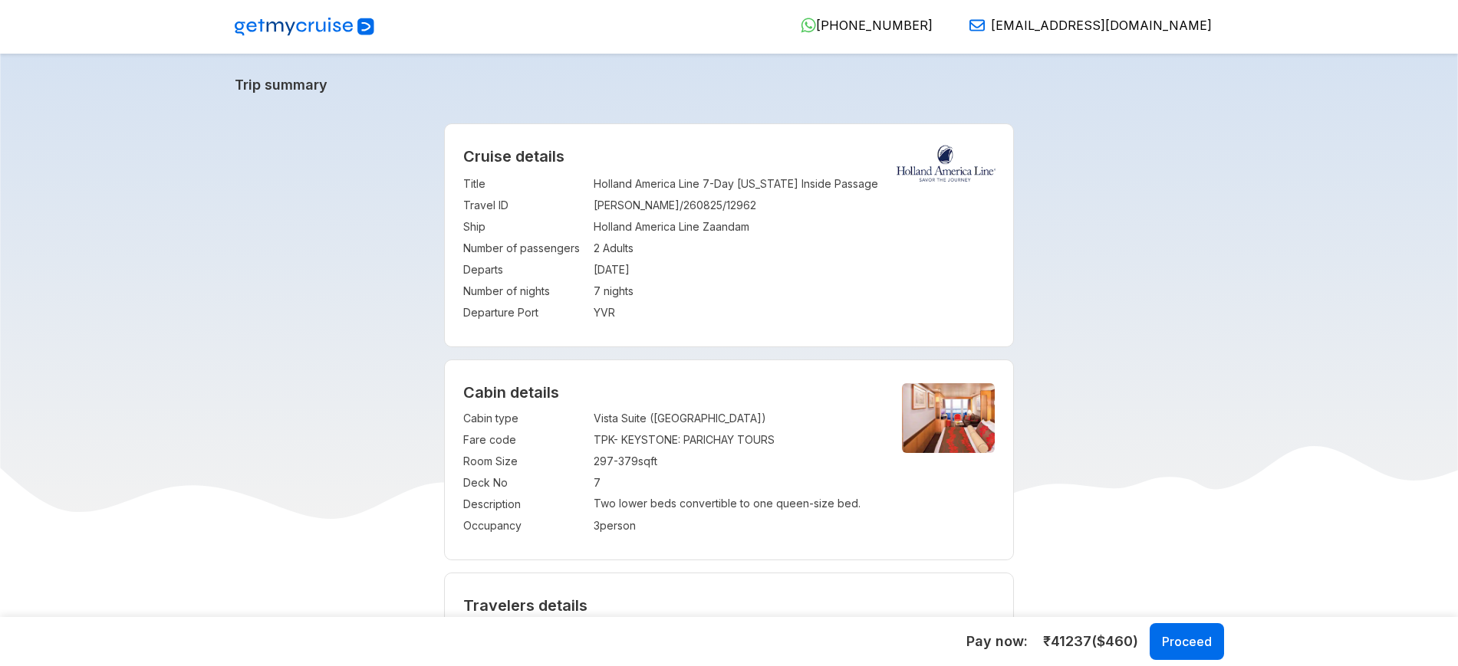
select select "*"
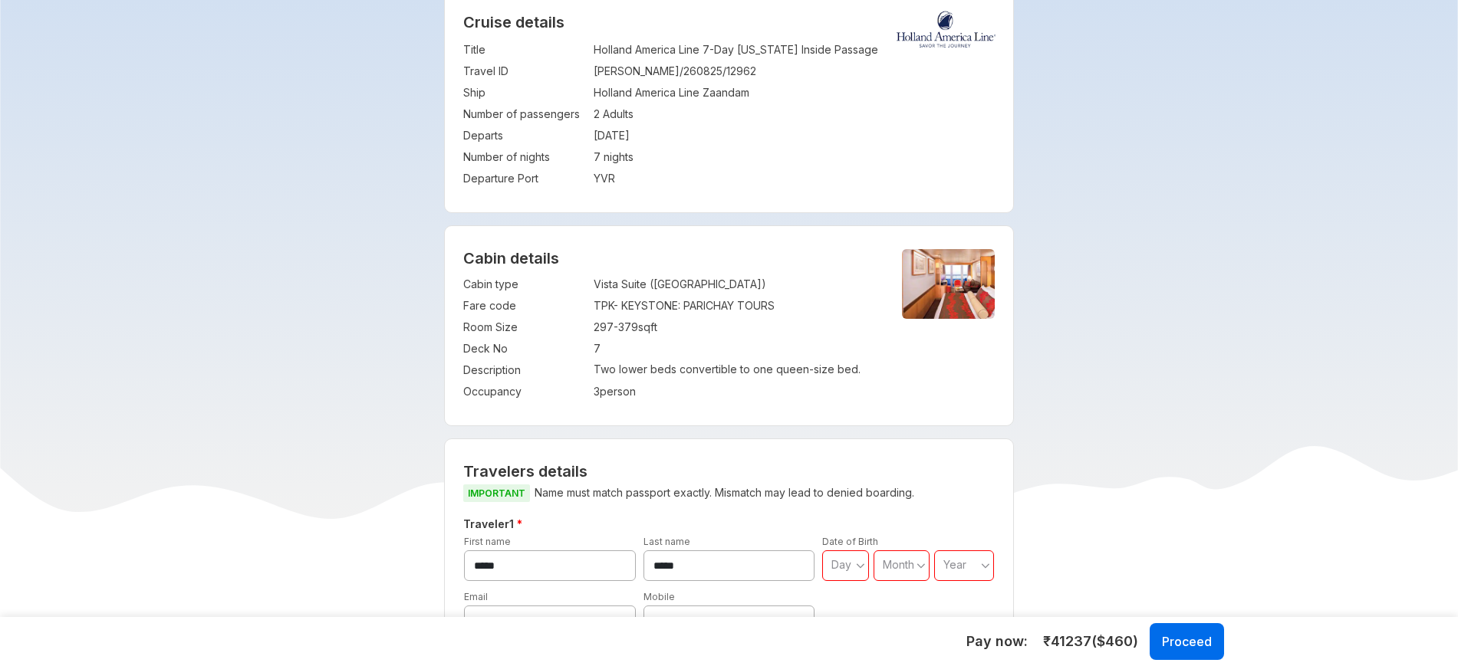
scroll to position [168, 0]
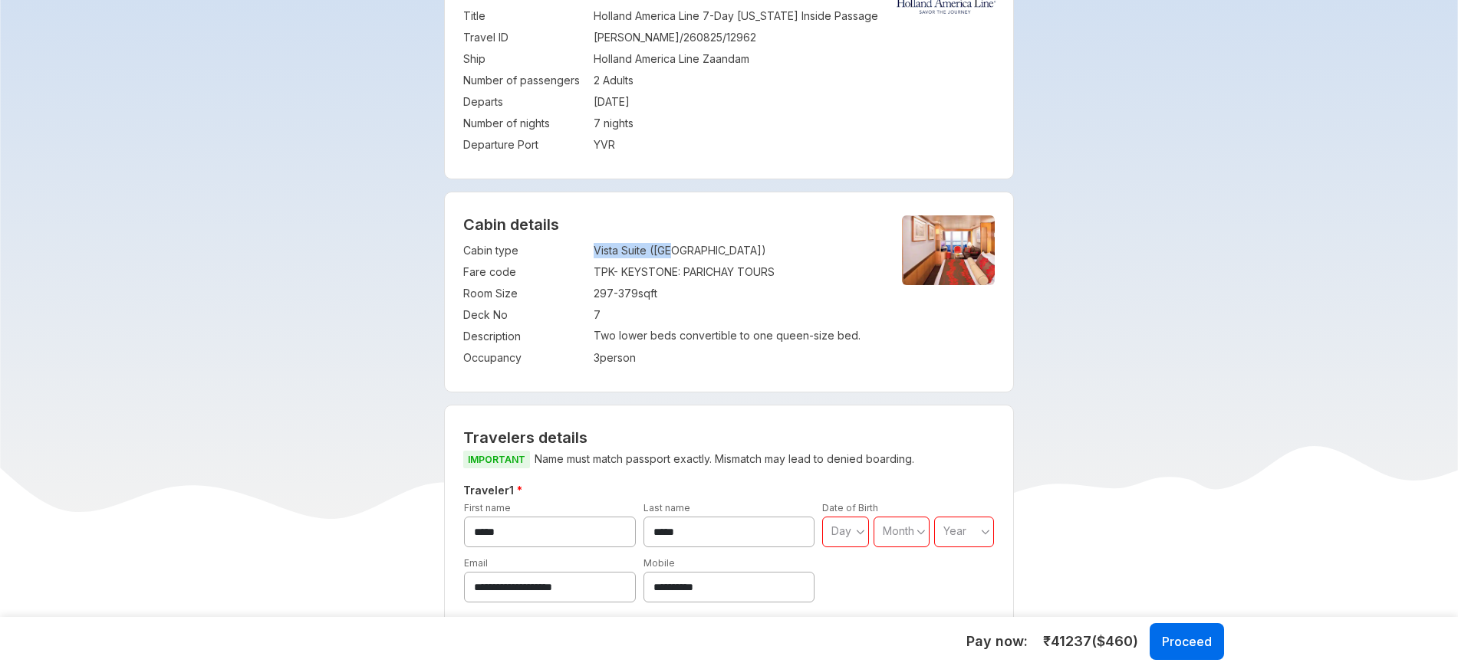
drag, startPoint x: 596, startPoint y: 250, endPoint x: 696, endPoint y: 242, distance: 100.8
click at [696, 242] on td "Vista Suite ([GEOGRAPHIC_DATA])" at bounding box center [735, 250] width 282 height 21
copy td "Vista Suite ([GEOGRAPHIC_DATA])"
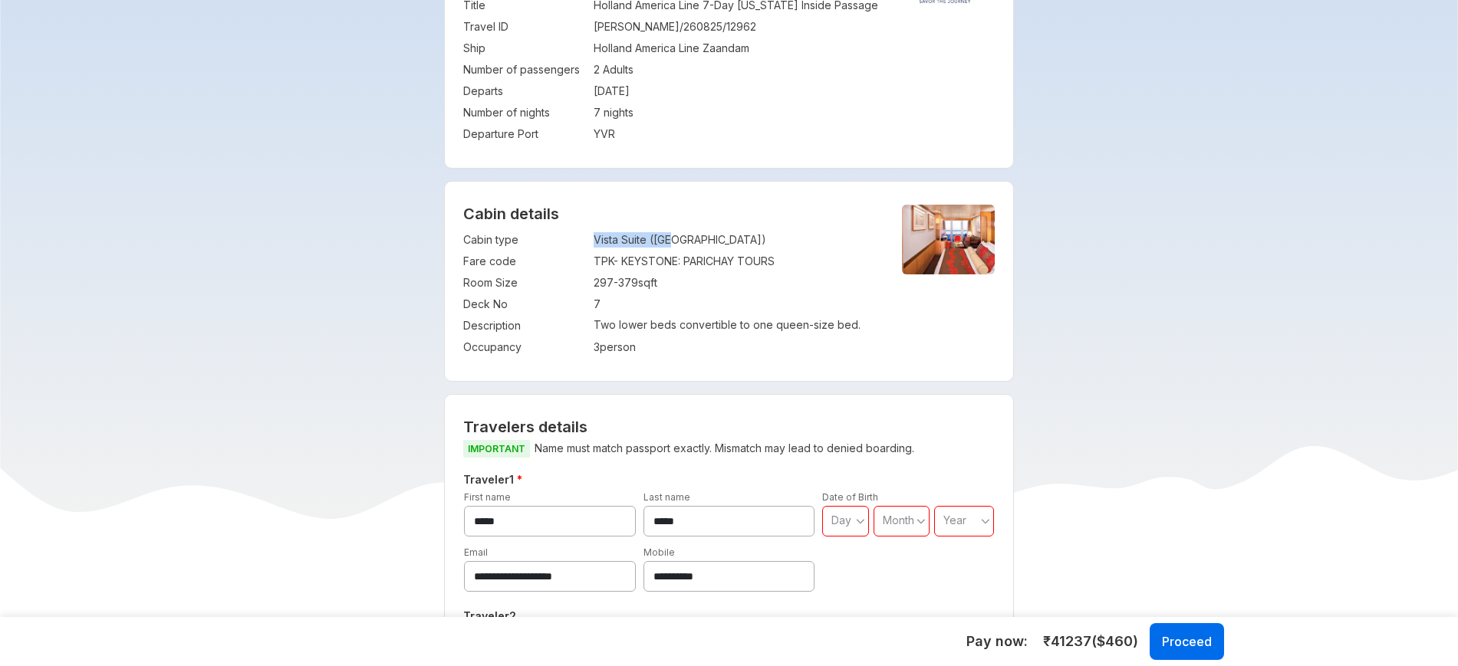
scroll to position [179, 0]
click at [598, 306] on td "7" at bounding box center [735, 303] width 282 height 21
copy td "7"
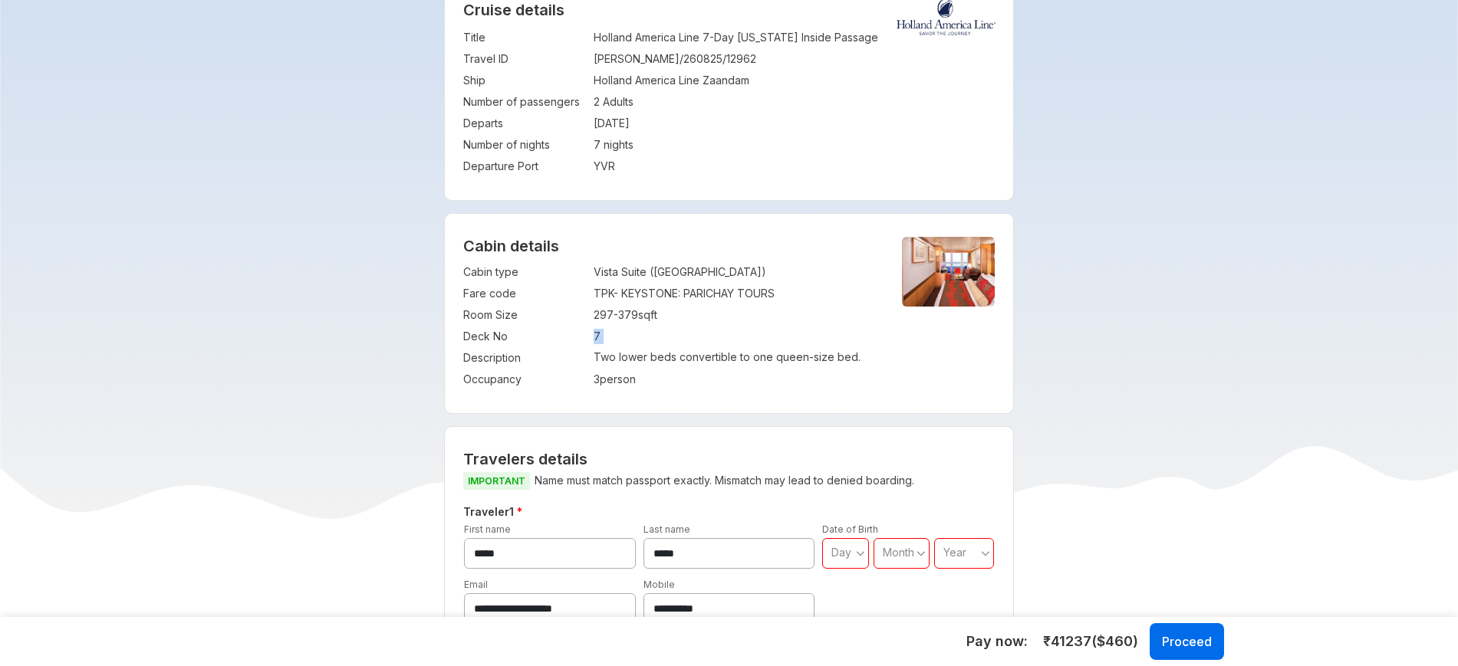
scroll to position [0, 0]
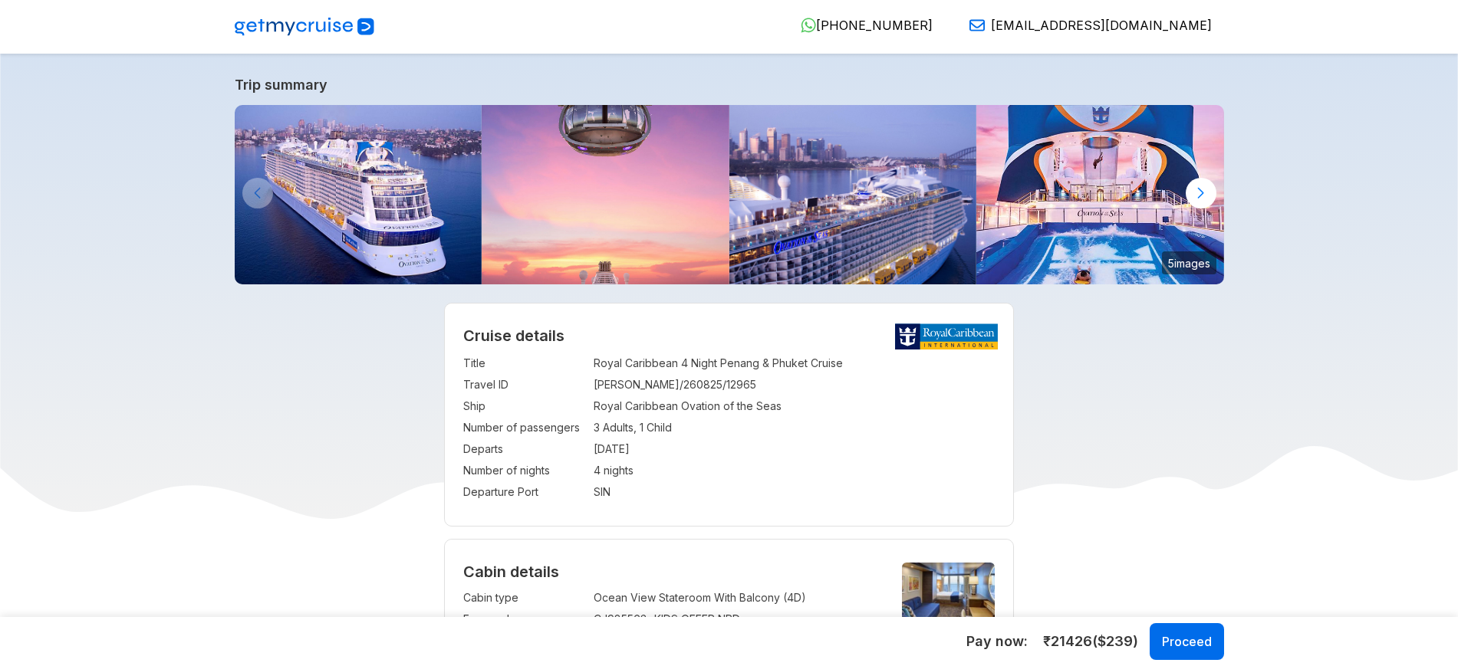
select select "**"
select select "*"
click at [330, 30] on img at bounding box center [305, 27] width 140 height 18
select select "**"
select select "*"
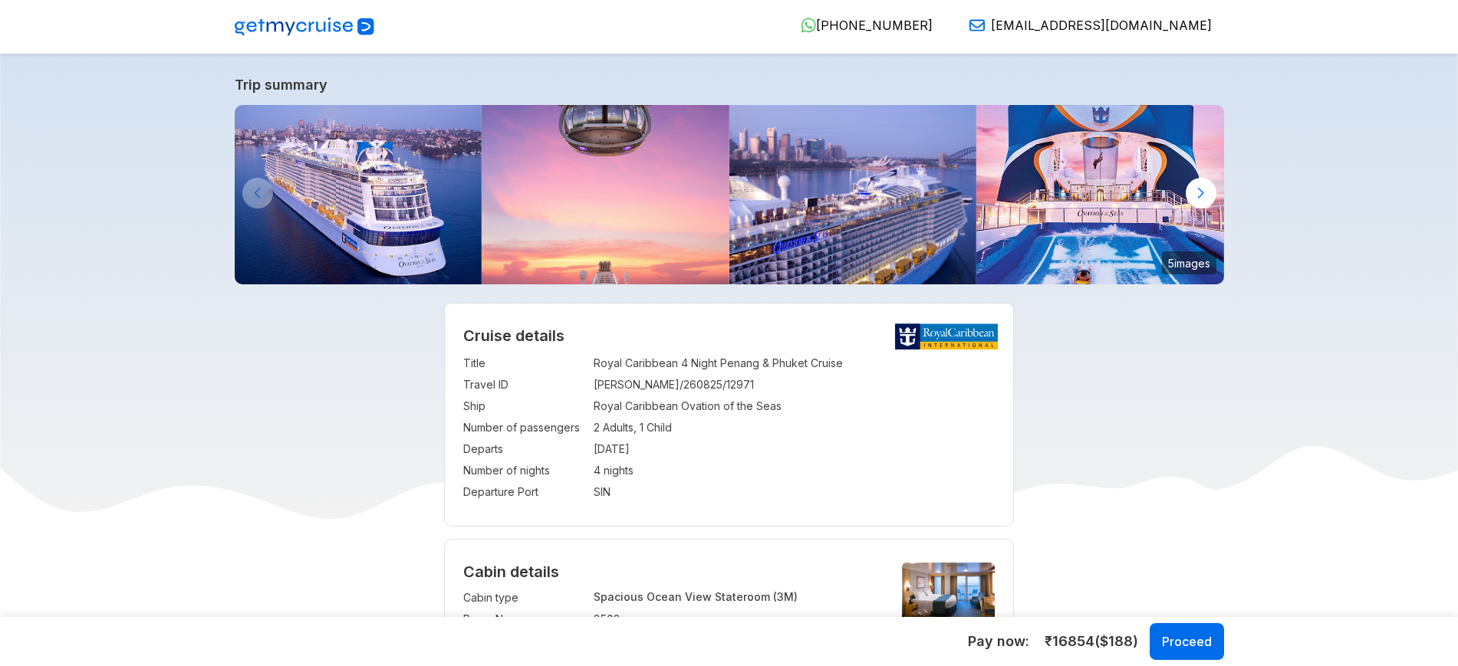
scroll to position [30, 0]
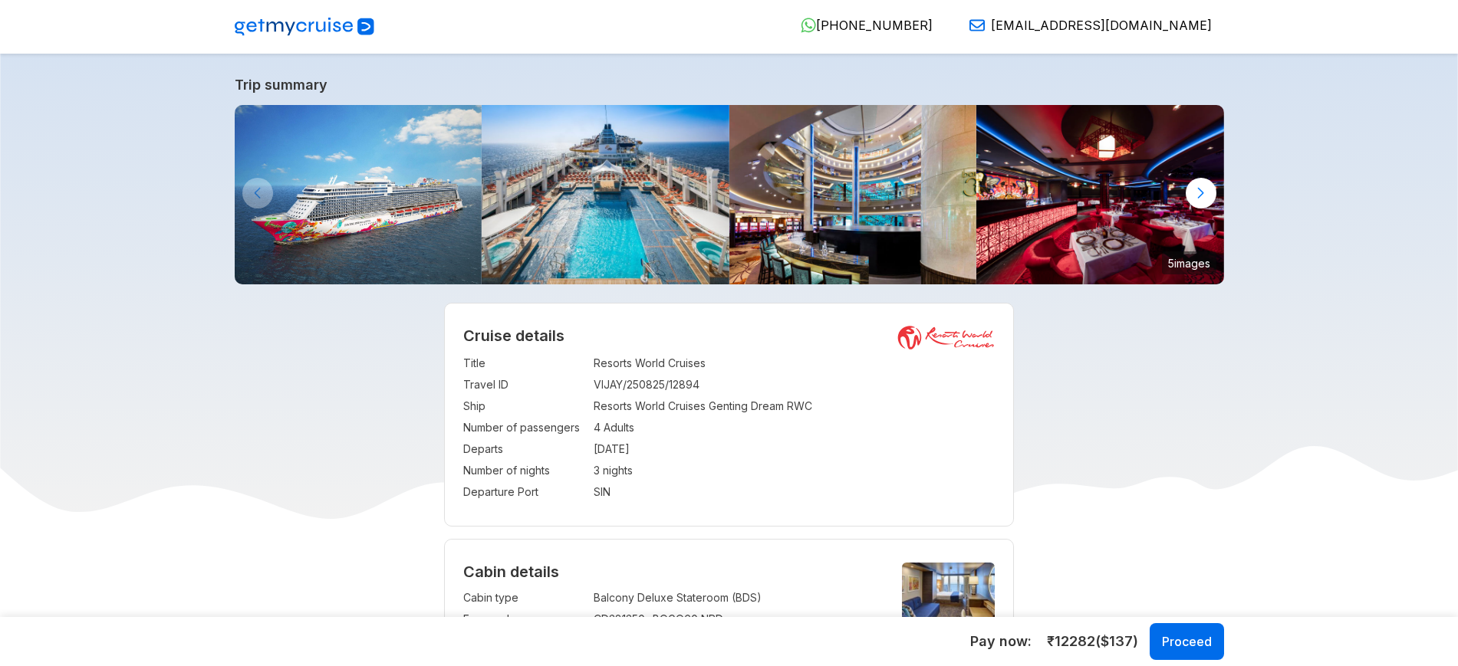
scroll to position [230, 0]
